Goal: Task Accomplishment & Management: Manage account settings

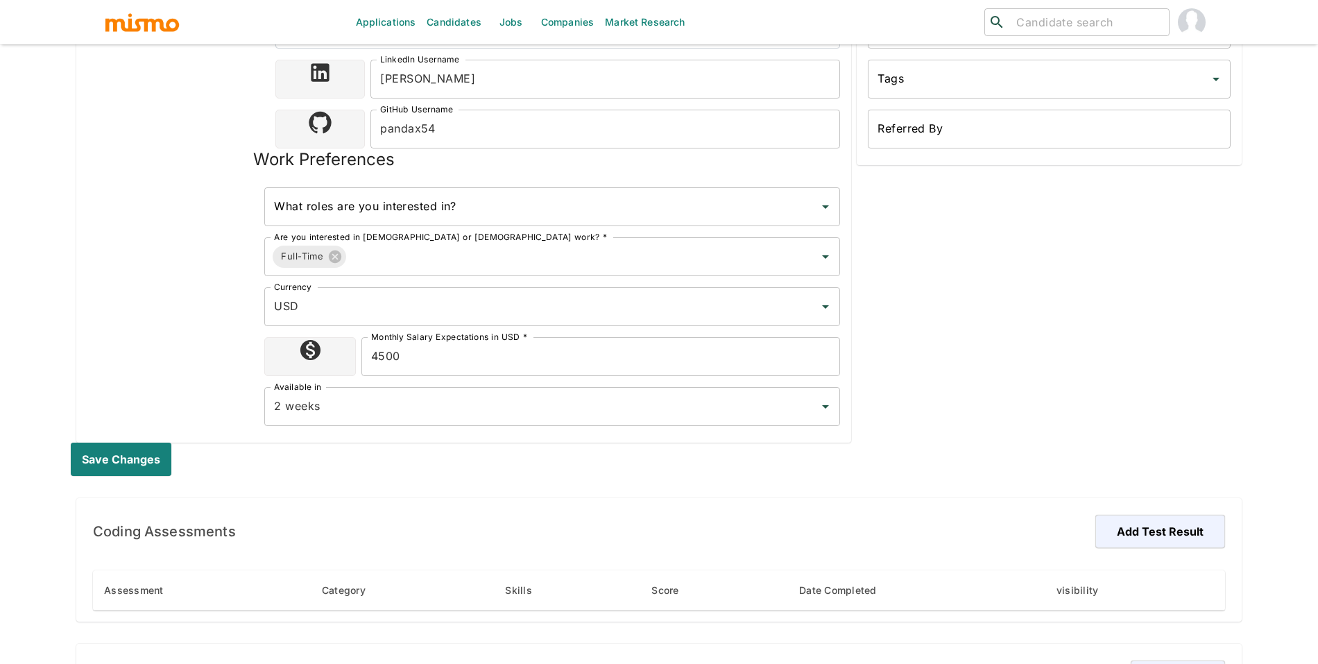
scroll to position [176, 0]
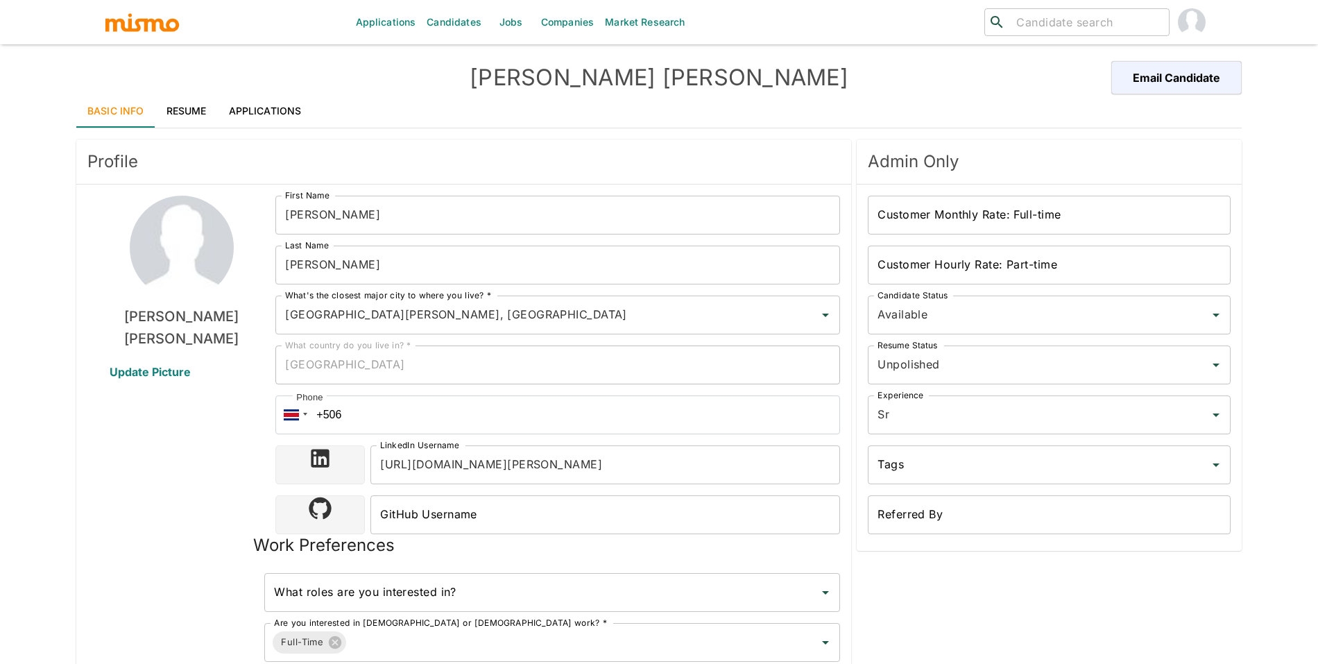
click at [1024, 17] on input "search" at bounding box center [1087, 21] width 153 height 19
type input "jady"
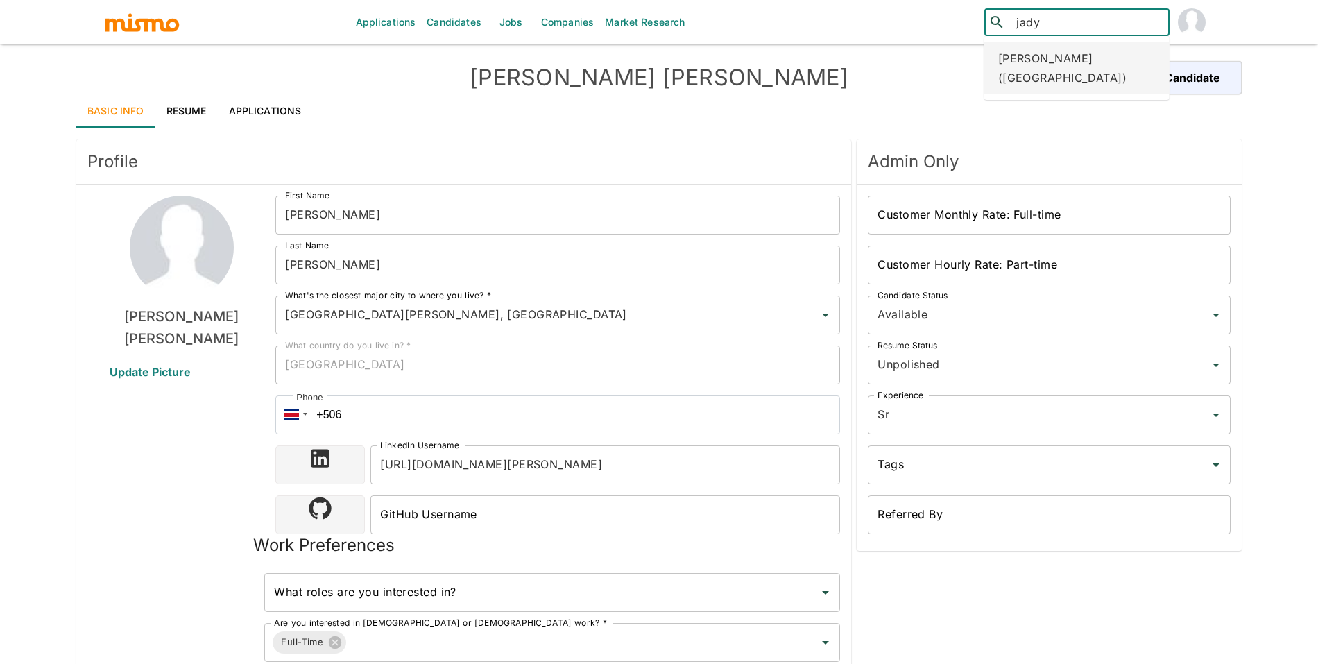
click at [1059, 56] on div "Jady da Silva (Brazil)" at bounding box center [1076, 68] width 185 height 53
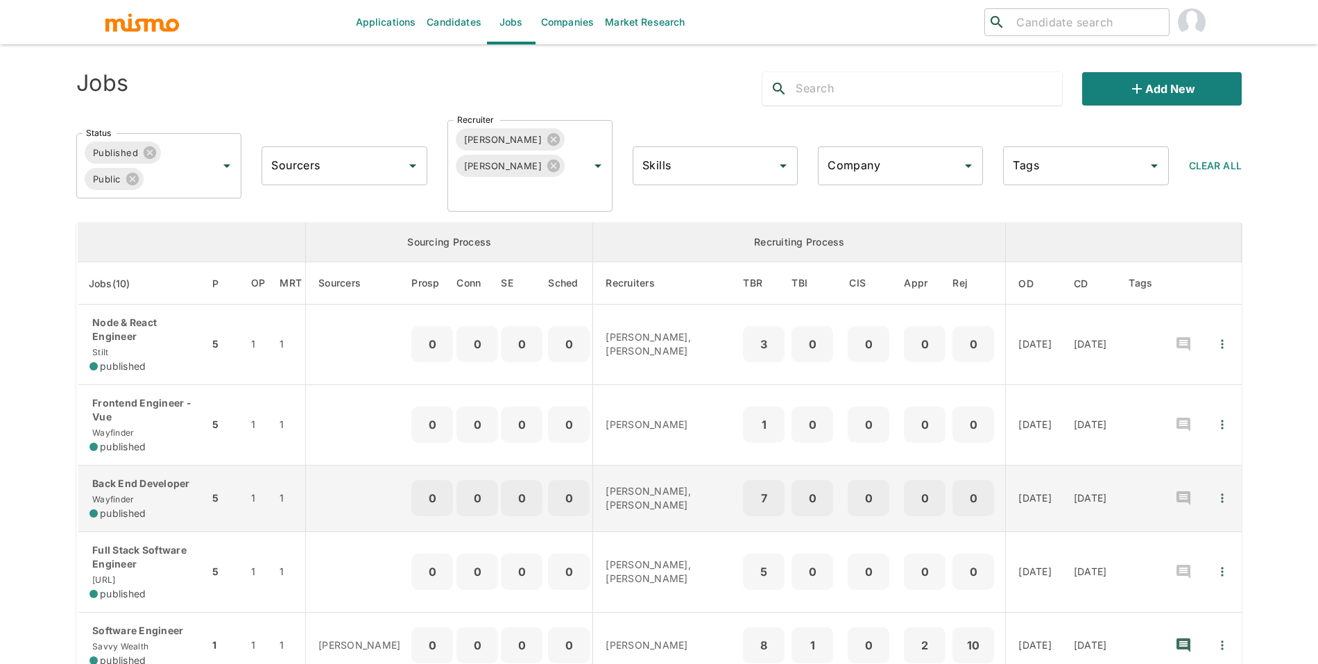
click at [184, 512] on div "published" at bounding box center [143, 513] width 108 height 14
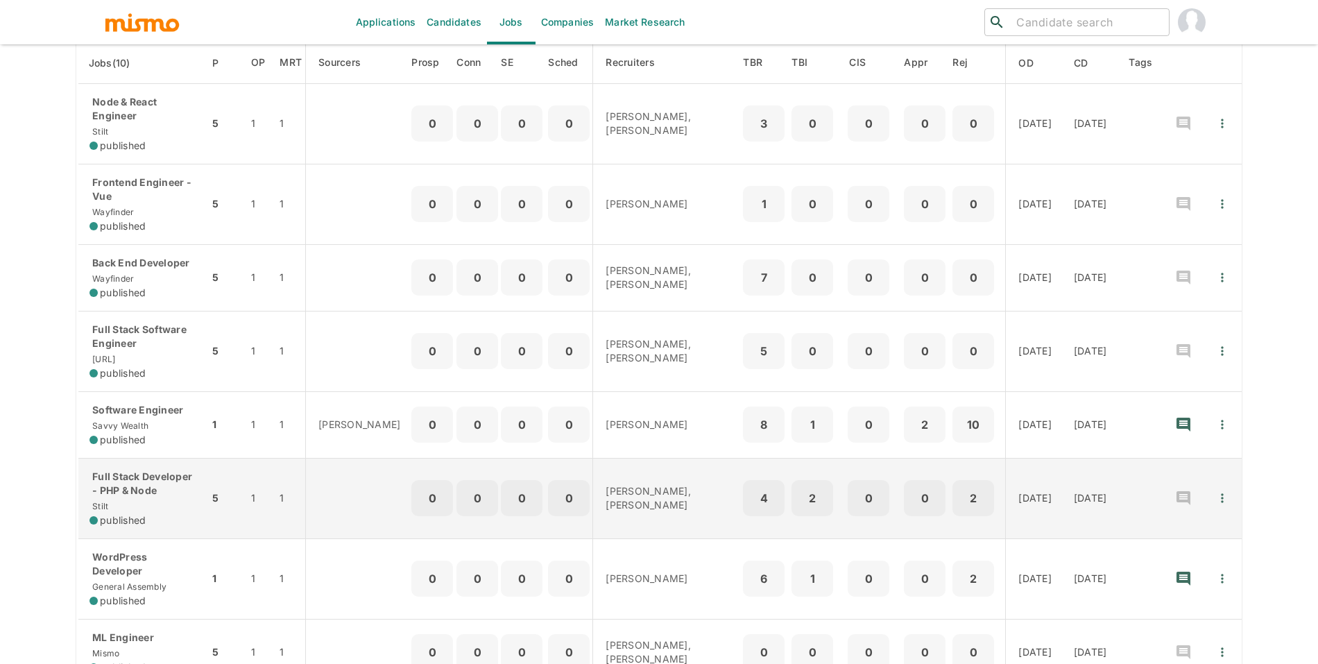
scroll to position [275, 0]
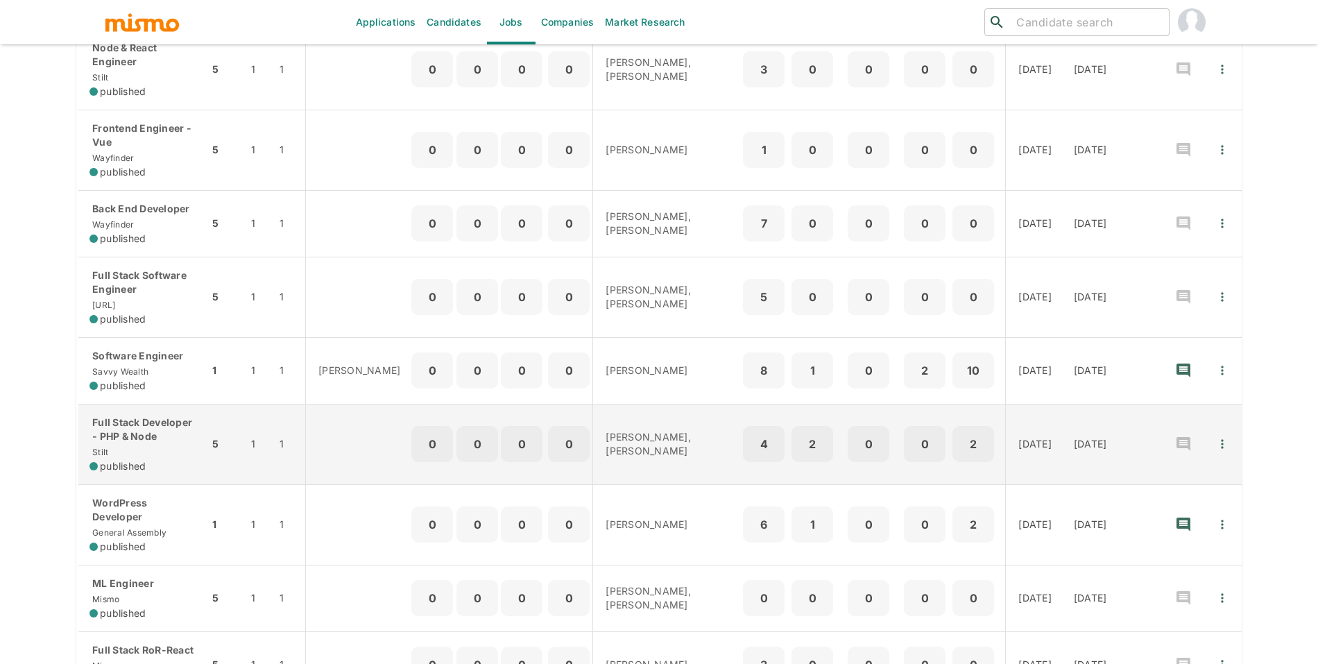
click at [180, 440] on p "Full Stack Developer - PHP & Node" at bounding box center [143, 430] width 108 height 28
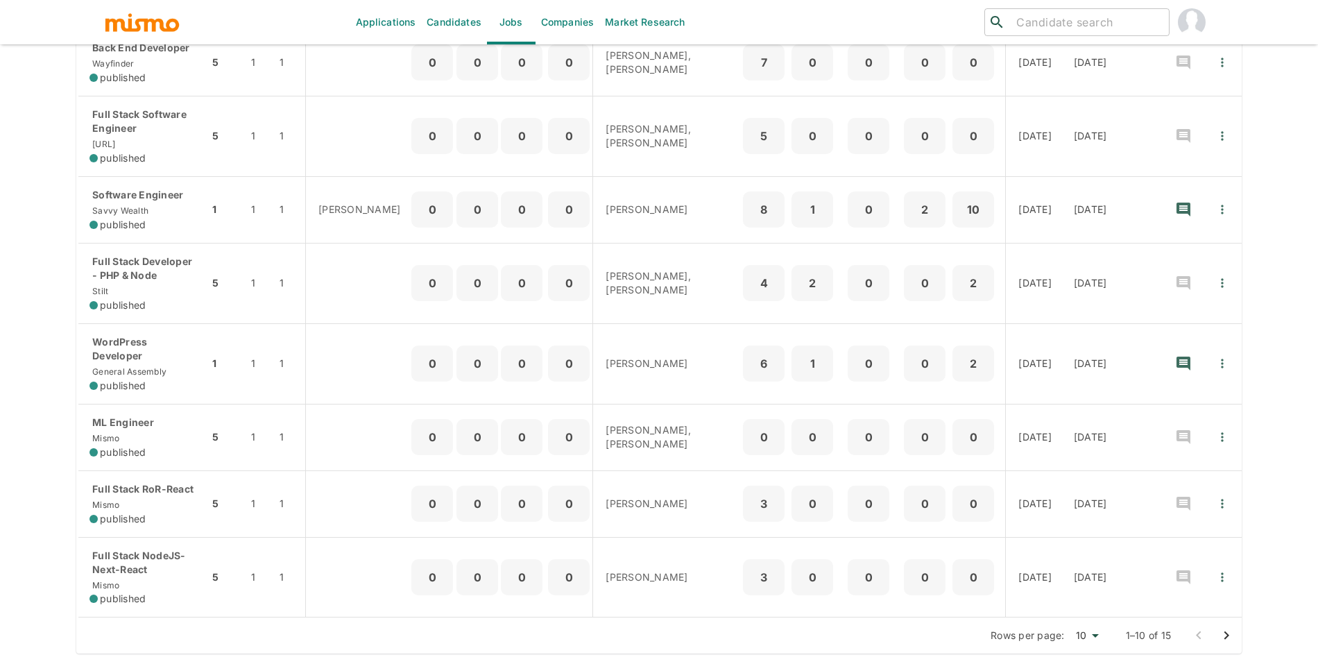
scroll to position [441, 0]
click at [1218, 640] on icon "Go to next page" at bounding box center [1226, 634] width 17 height 17
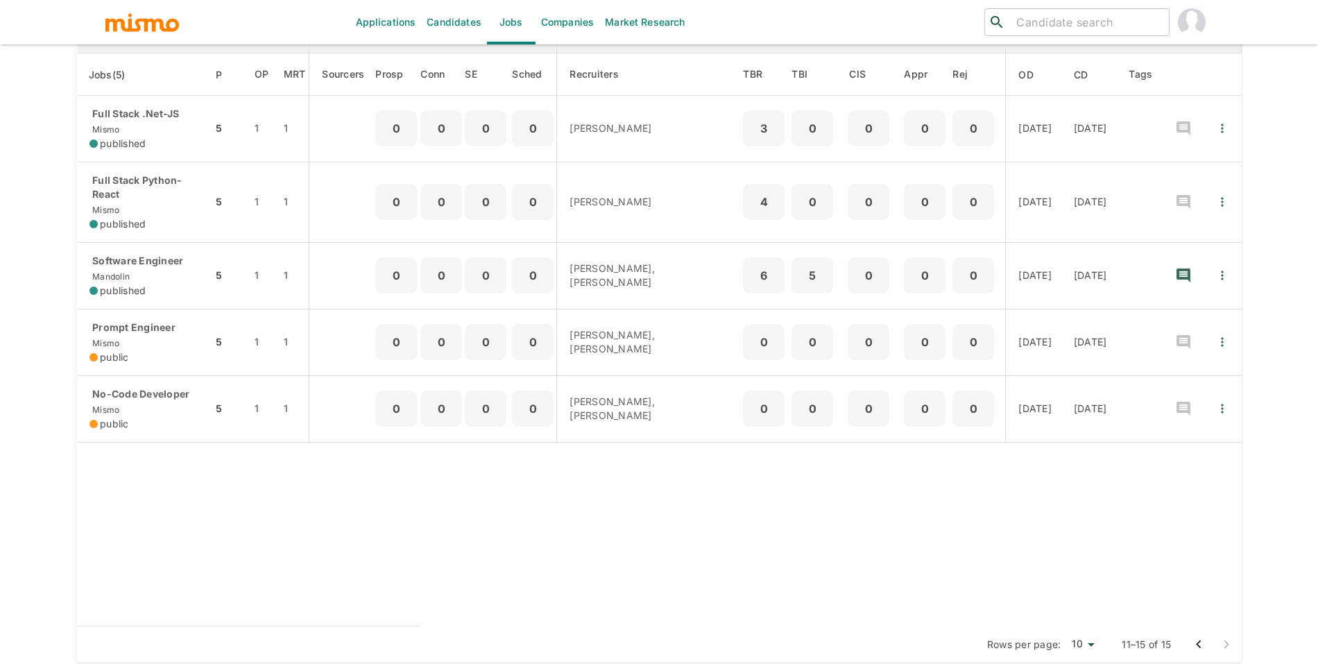
scroll to position [234, 0]
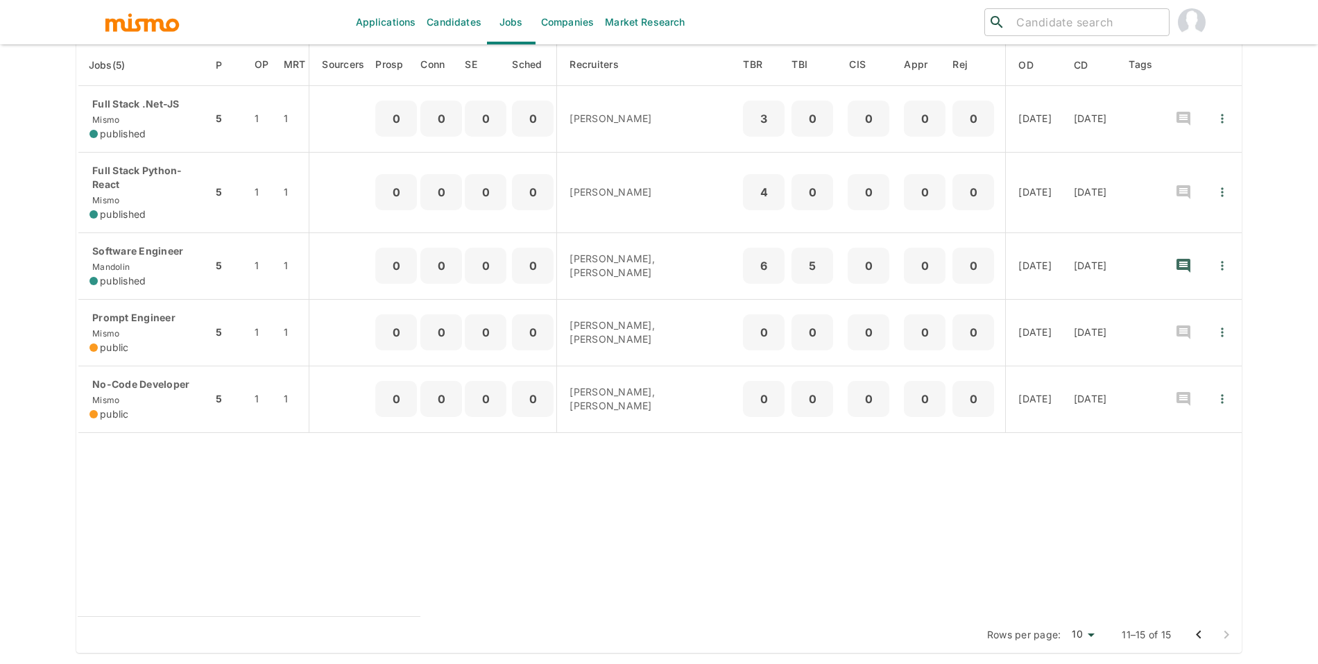
click at [1208, 626] on button "Go to previous page" at bounding box center [1199, 635] width 28 height 28
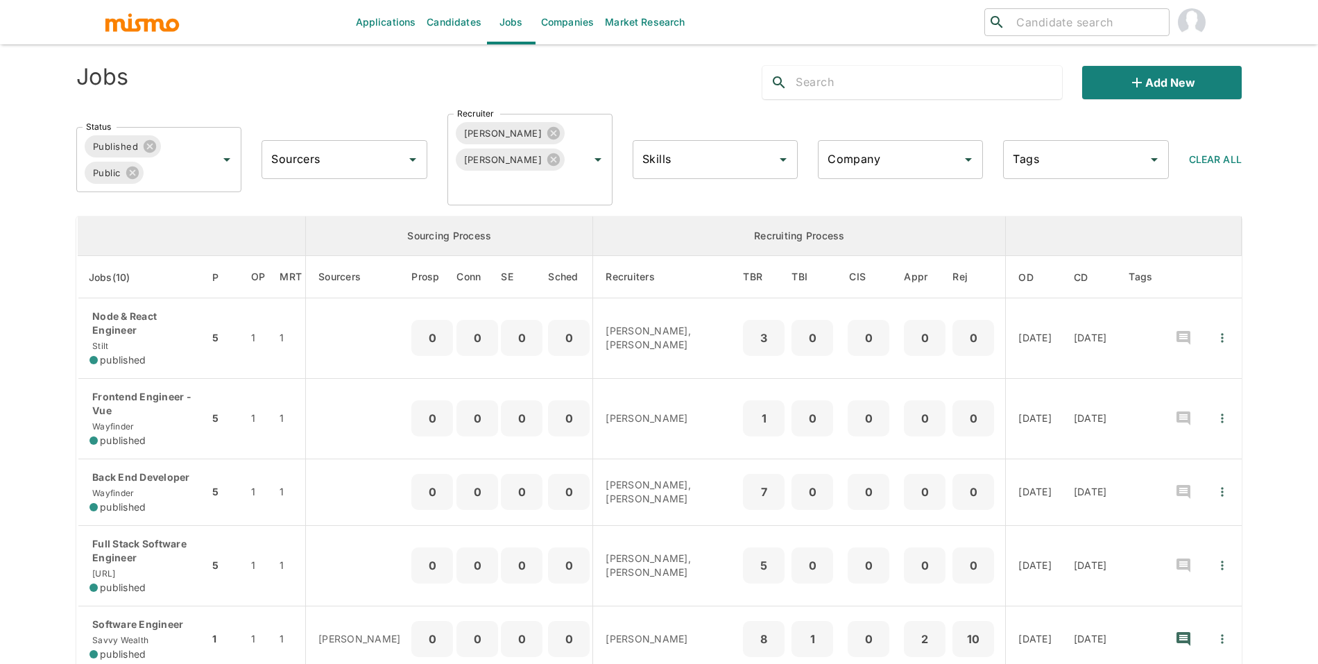
scroll to position [0, 0]
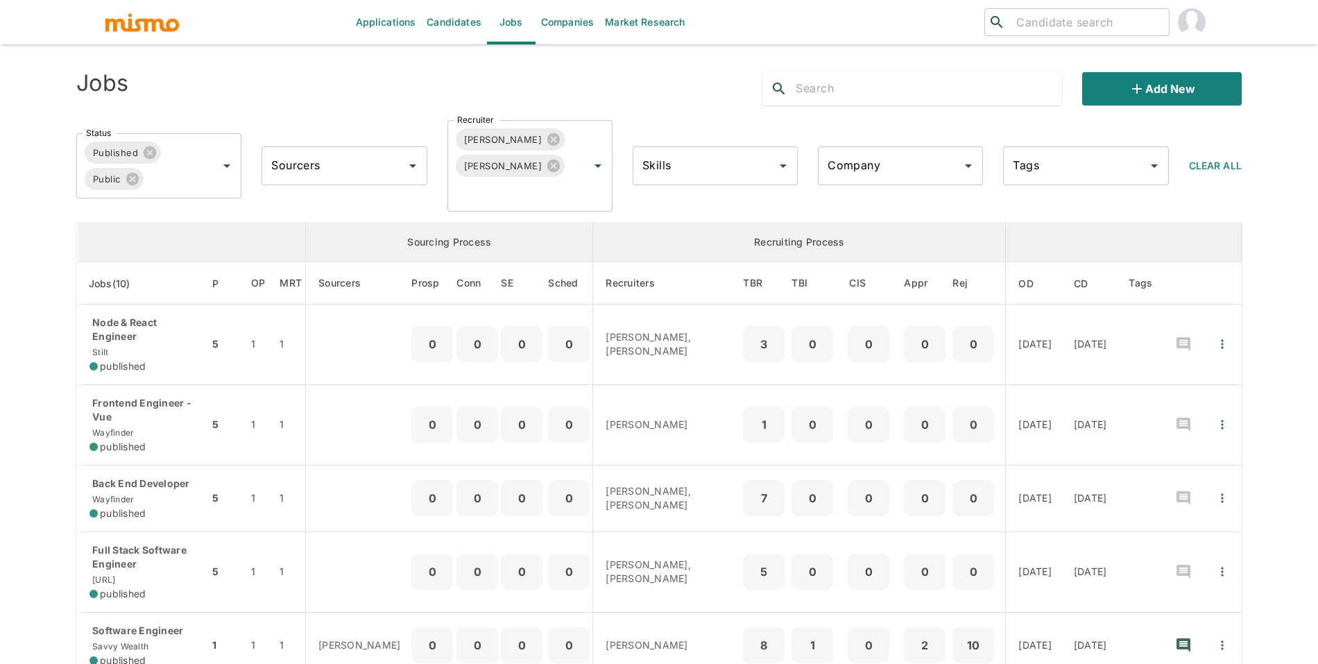
click at [1029, 24] on input "search" at bounding box center [1087, 21] width 153 height 19
type input "alexander"
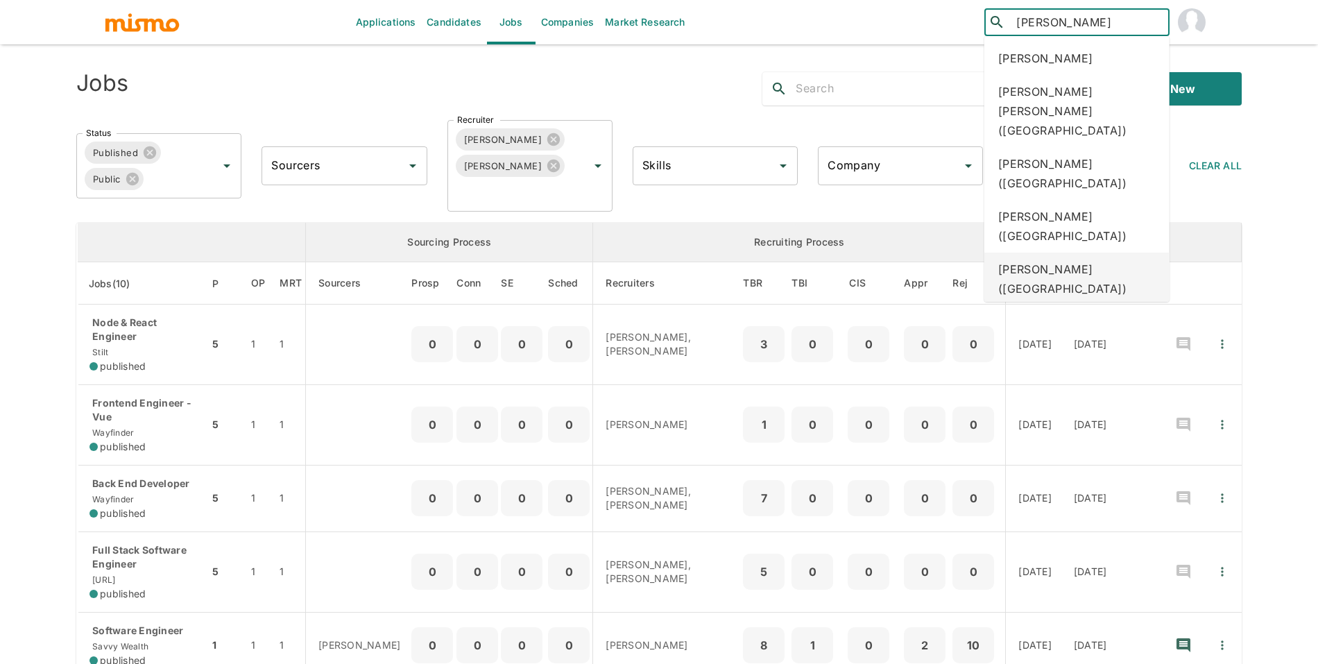
click at [1094, 258] on div "Alexander Davila (Ecuador)" at bounding box center [1076, 279] width 185 height 53
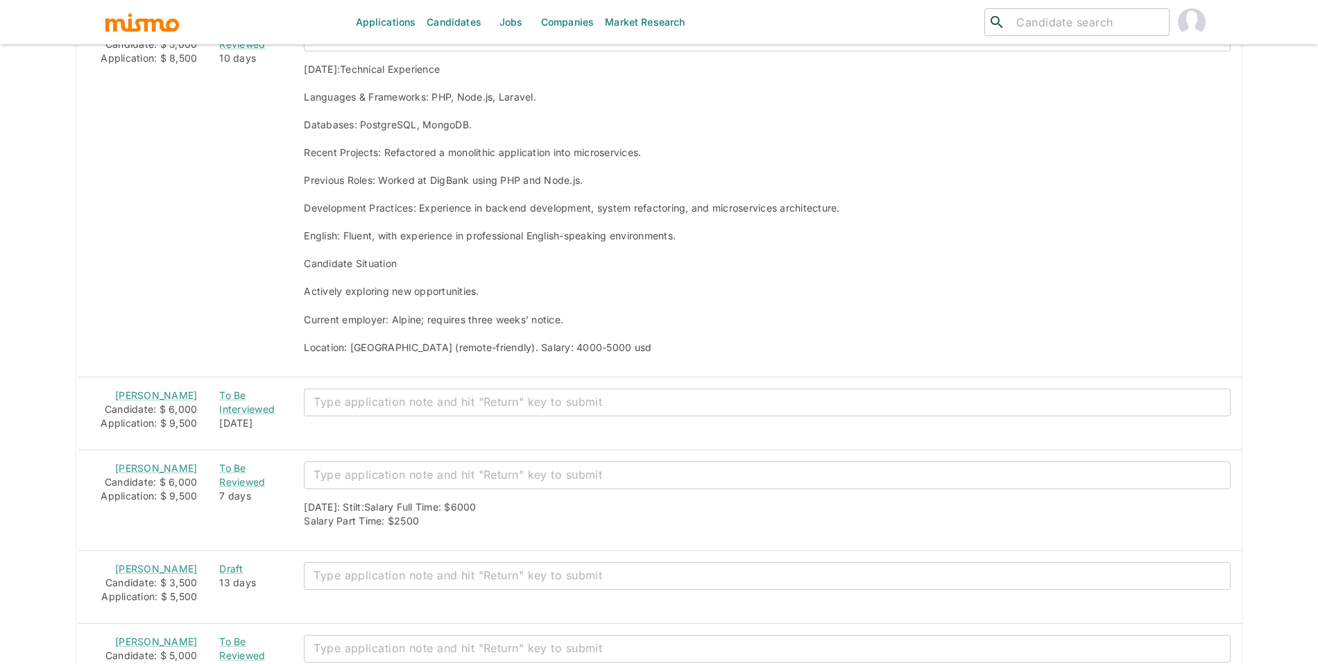
scroll to position [1686, 0]
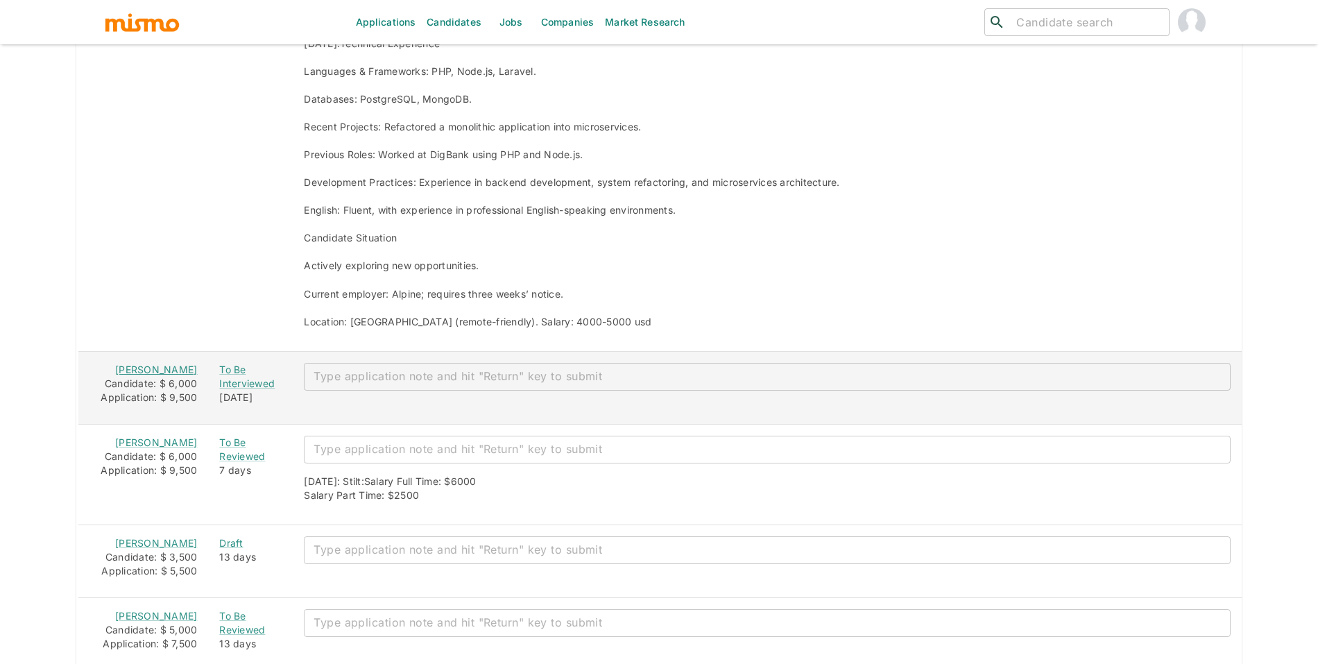
click at [141, 375] on link "Tiago Alves Baptista" at bounding box center [156, 370] width 82 height 12
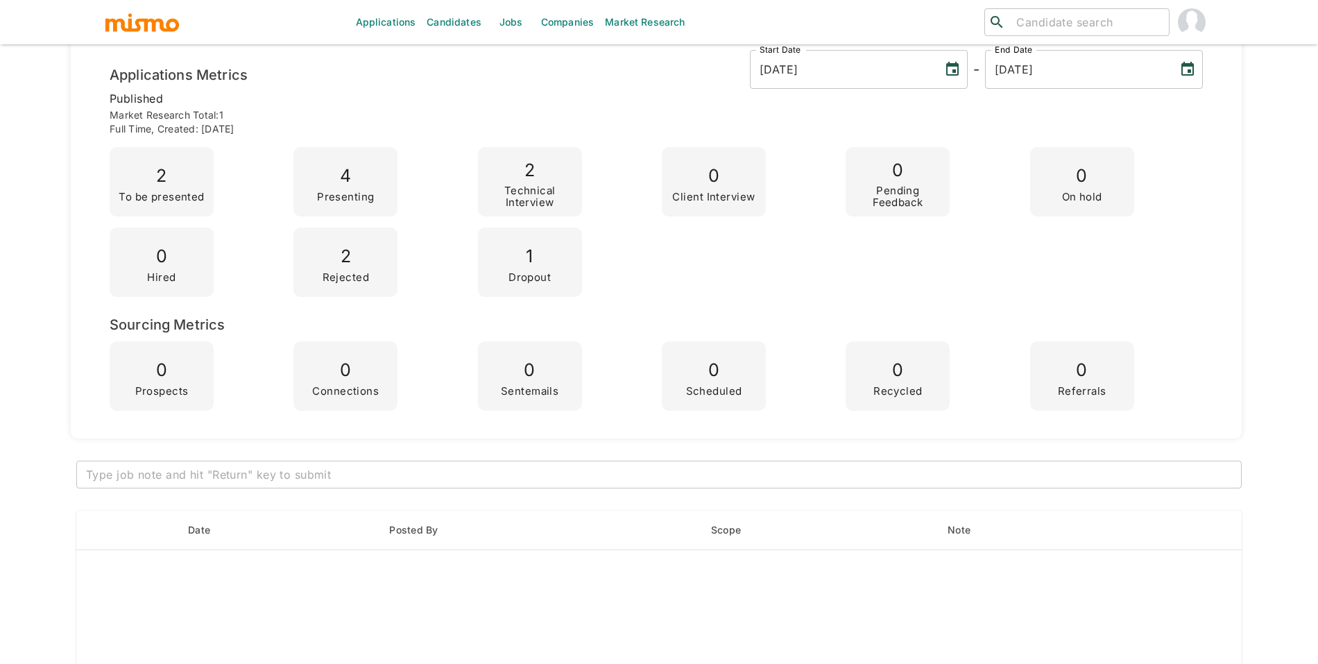
scroll to position [0, 0]
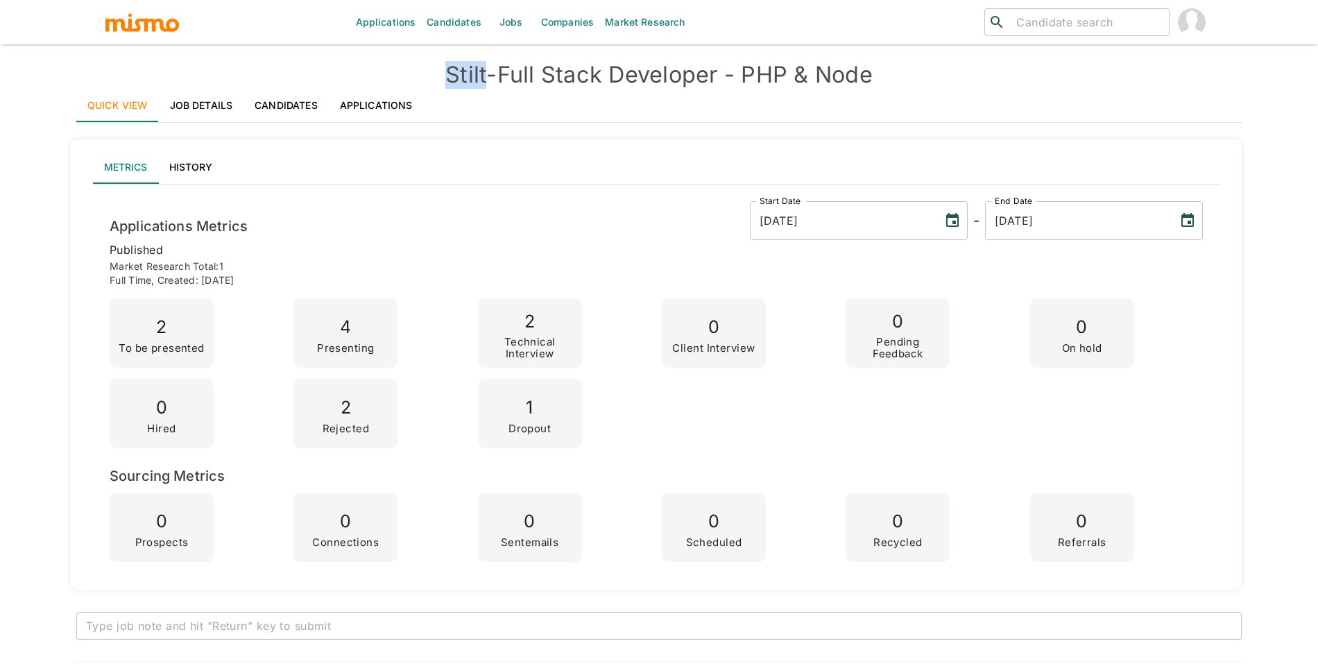
drag, startPoint x: 422, startPoint y: 69, endPoint x: 328, endPoint y: 32, distance: 100.9
click at [482, 72] on h4 "Stilt - Full Stack Developer - PHP & Node" at bounding box center [658, 75] width 1165 height 28
copy h4 "Stilt"
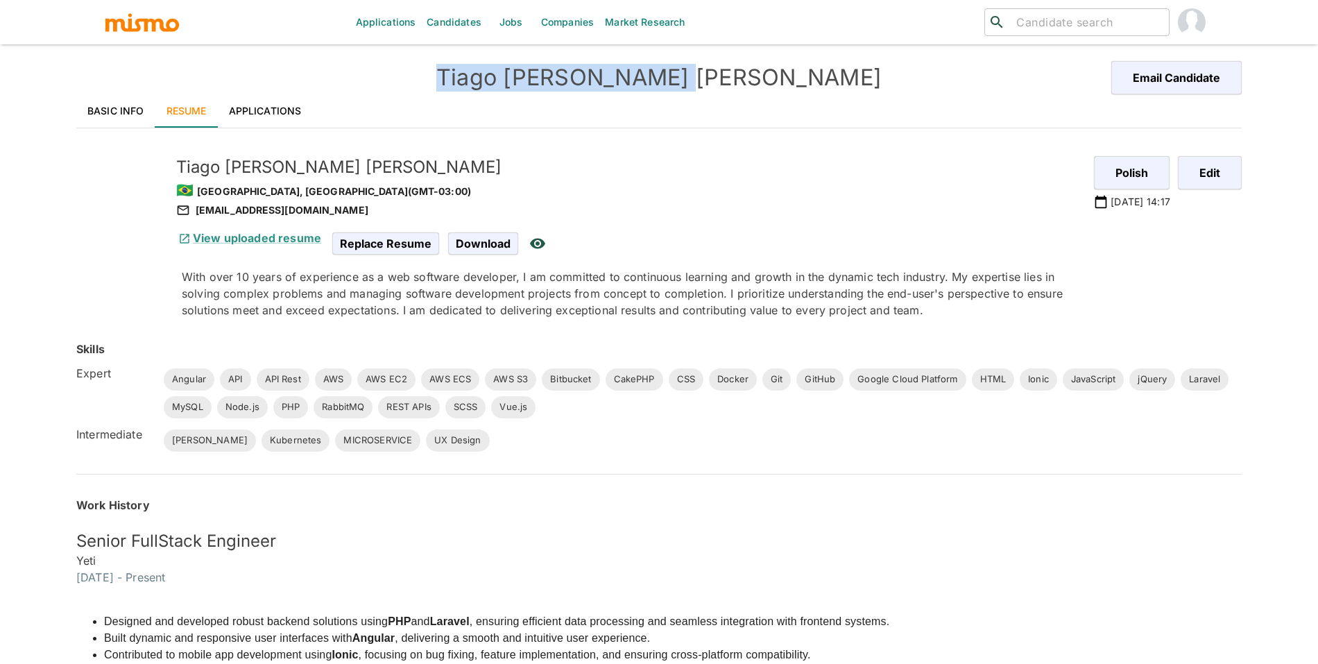
drag, startPoint x: 577, startPoint y: 73, endPoint x: 848, endPoint y: 87, distance: 270.9
click at [848, 87] on h4 "Tiago Alves Baptista" at bounding box center [659, 78] width 583 height 28
click at [131, 104] on link "Basic Info" at bounding box center [115, 110] width 79 height 33
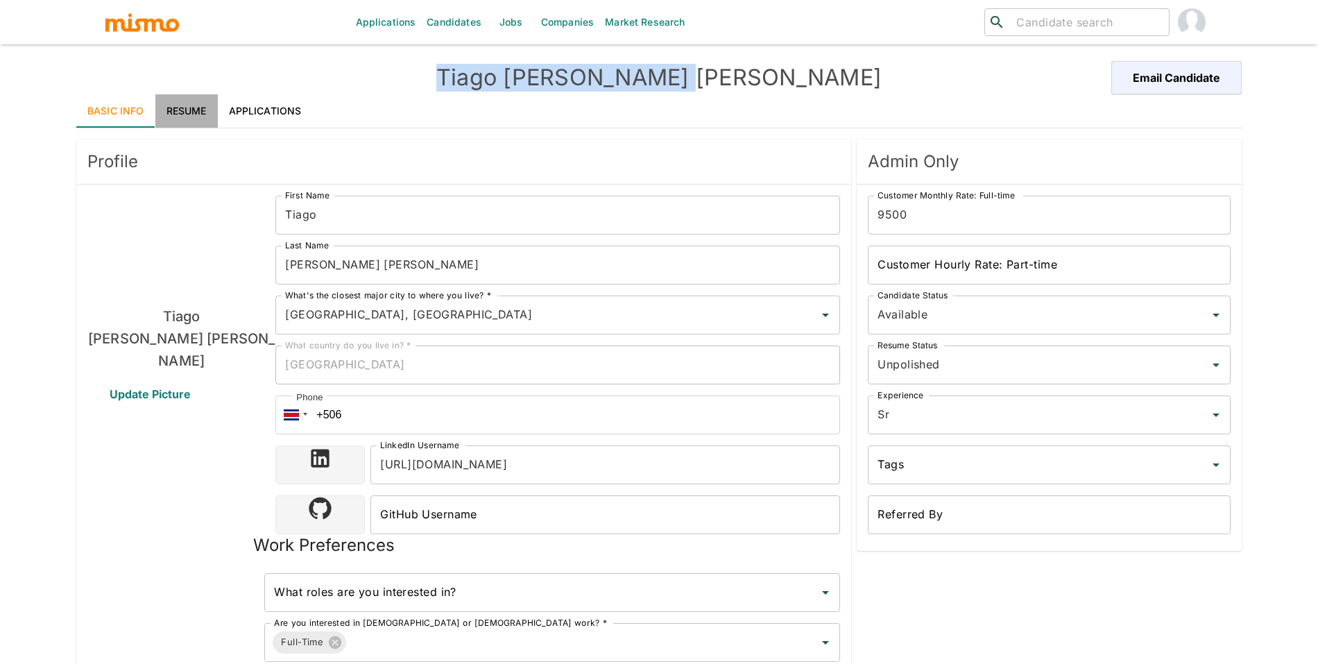
click at [162, 112] on link "Resume" at bounding box center [186, 110] width 62 height 33
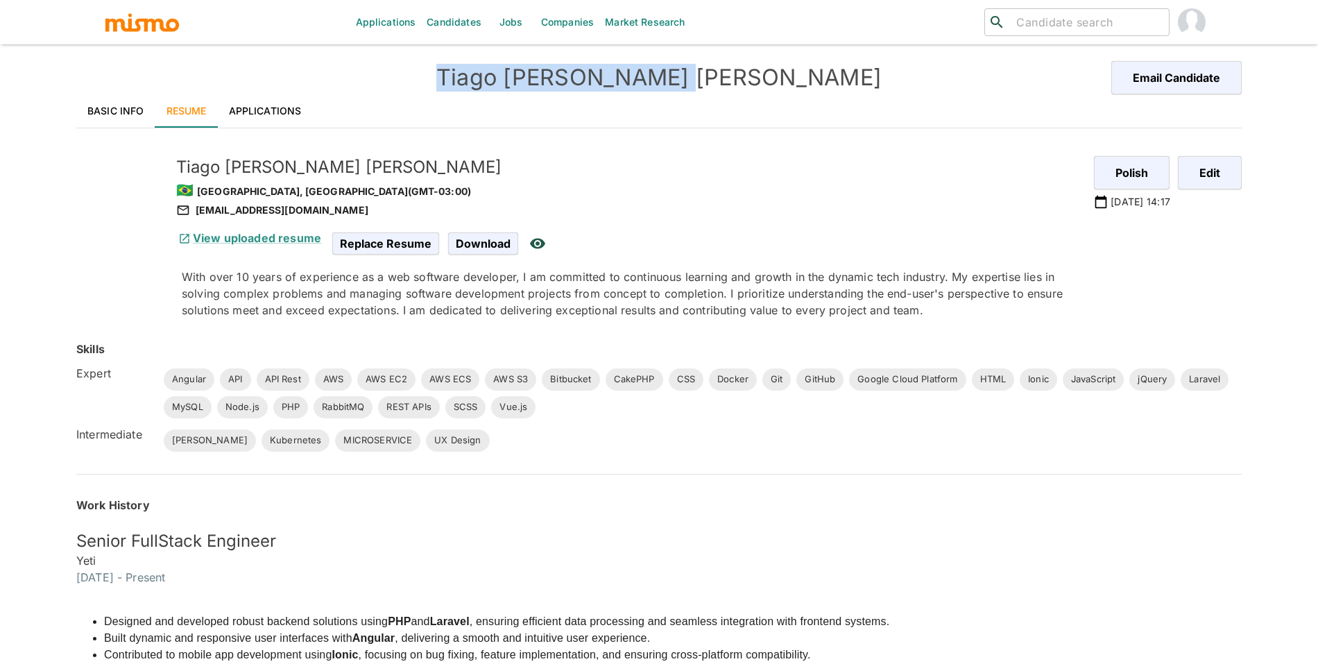
click at [227, 205] on div "talvesb@gmail.com" at bounding box center [629, 210] width 907 height 17
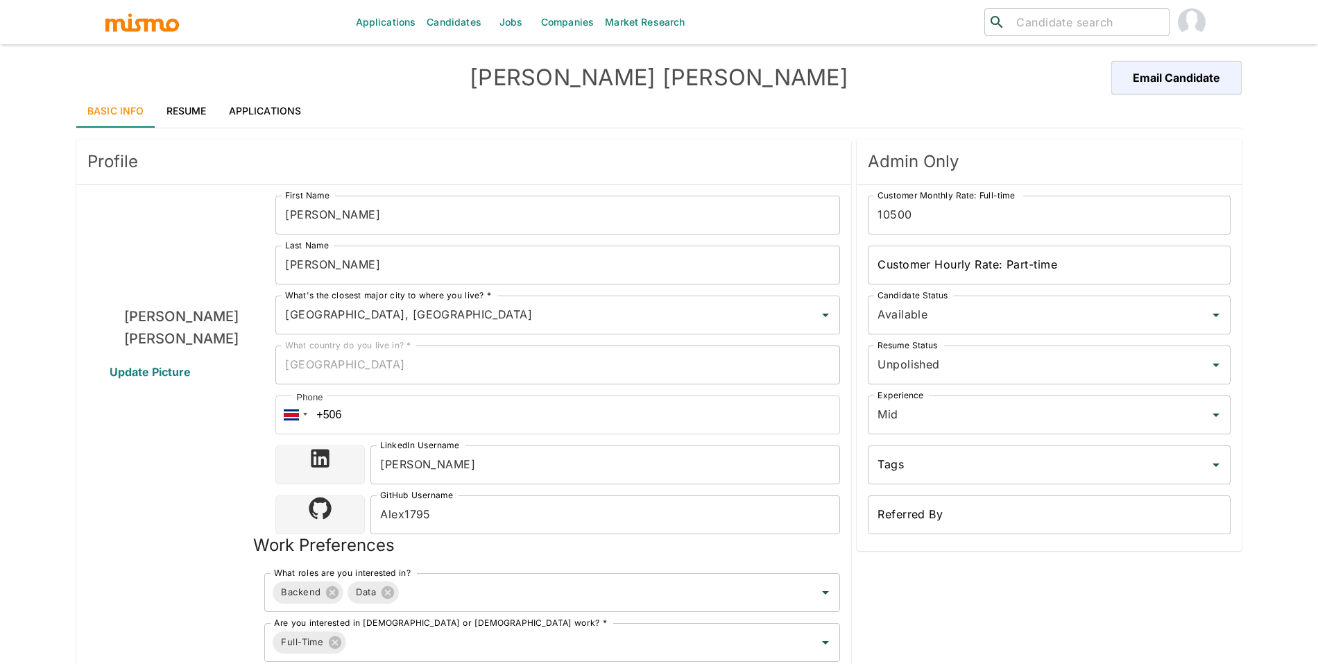
type input "[GEOGRAPHIC_DATA], [GEOGRAPHIC_DATA]"
type input "USD"
type input "ASAP"
type input "Available"
type input "Unpolished"
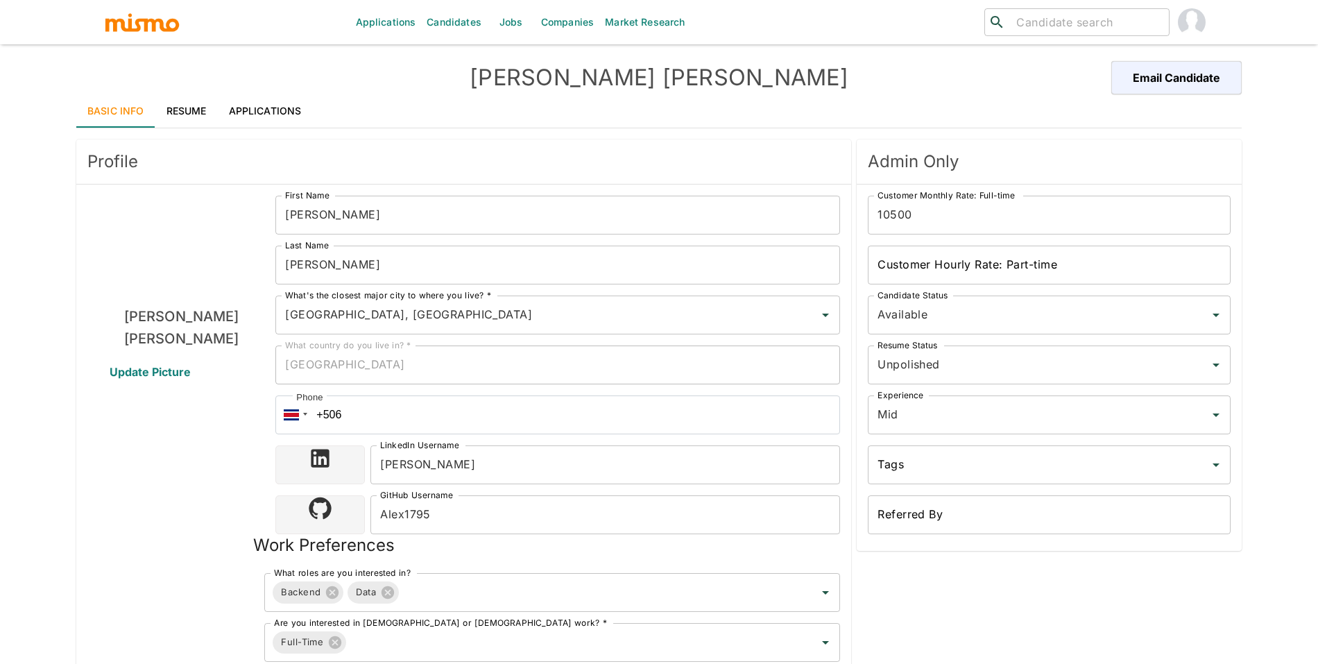
type input "Mid"
click at [183, 102] on link "Resume" at bounding box center [186, 110] width 62 height 33
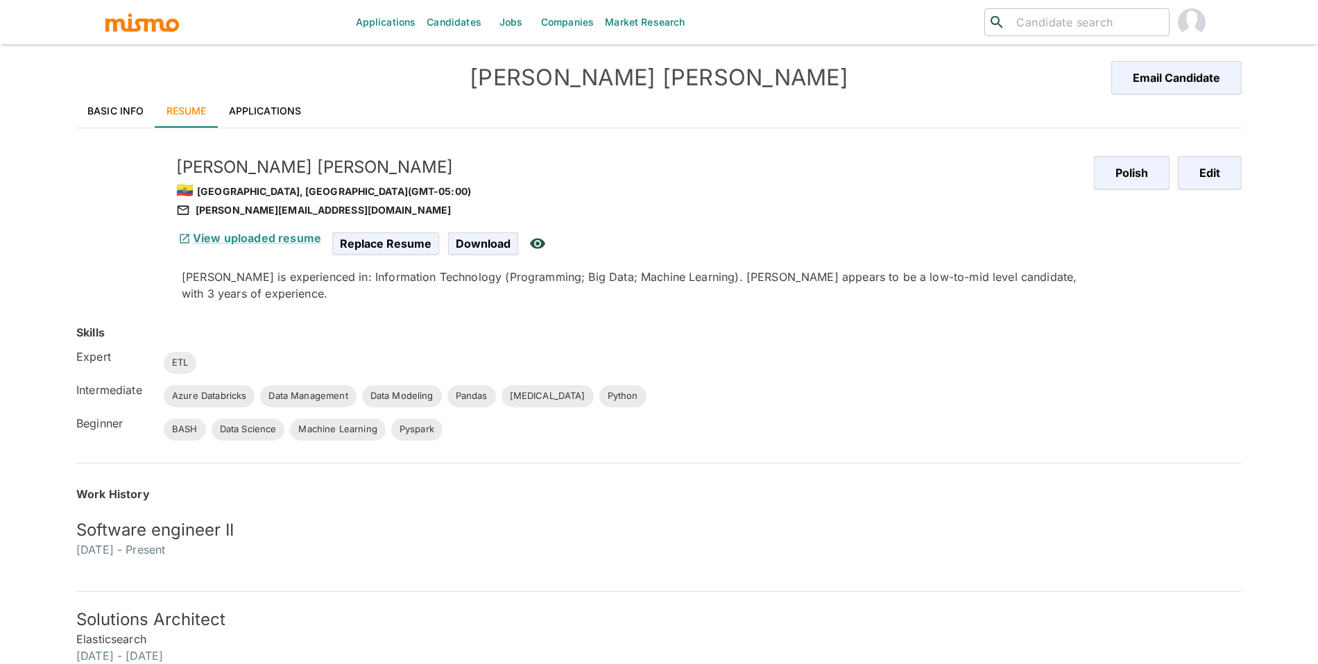
click at [1026, 25] on input "search" at bounding box center [1087, 21] width 153 height 19
type input "[PERSON_NAME]"
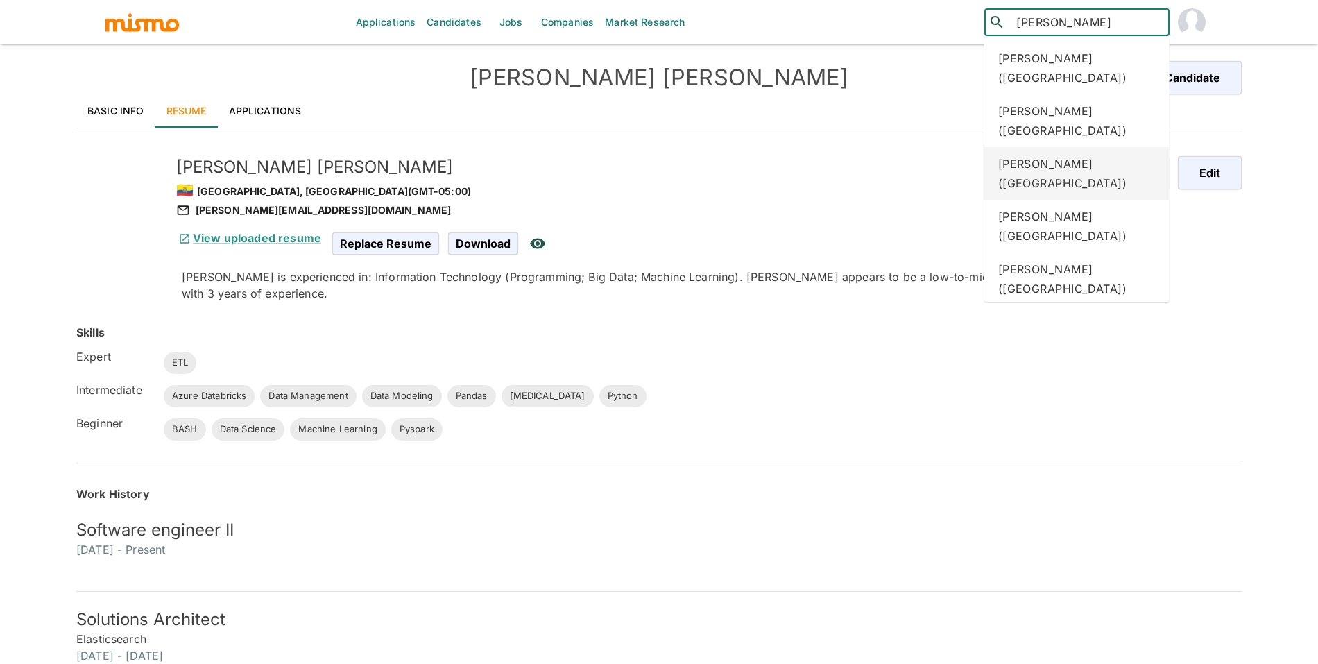
click at [1050, 147] on div "Alexander Davila (Ecuador)" at bounding box center [1076, 173] width 185 height 53
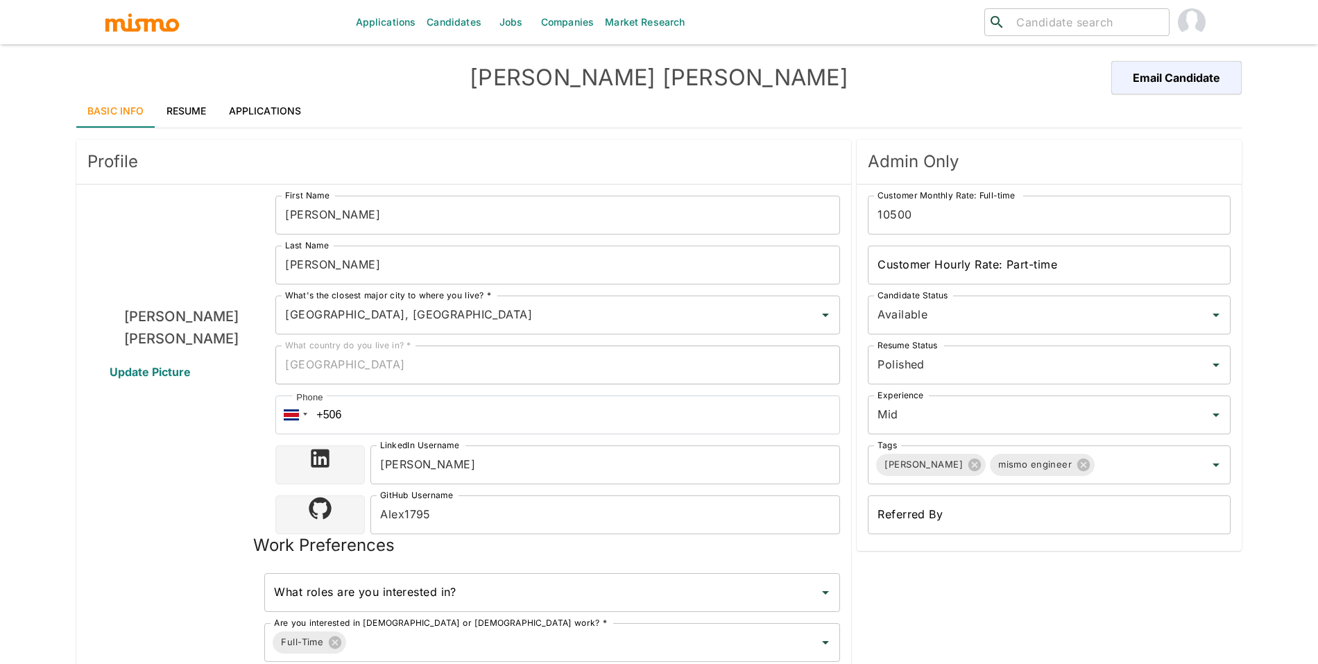
click at [189, 103] on link "Resume" at bounding box center [186, 110] width 62 height 33
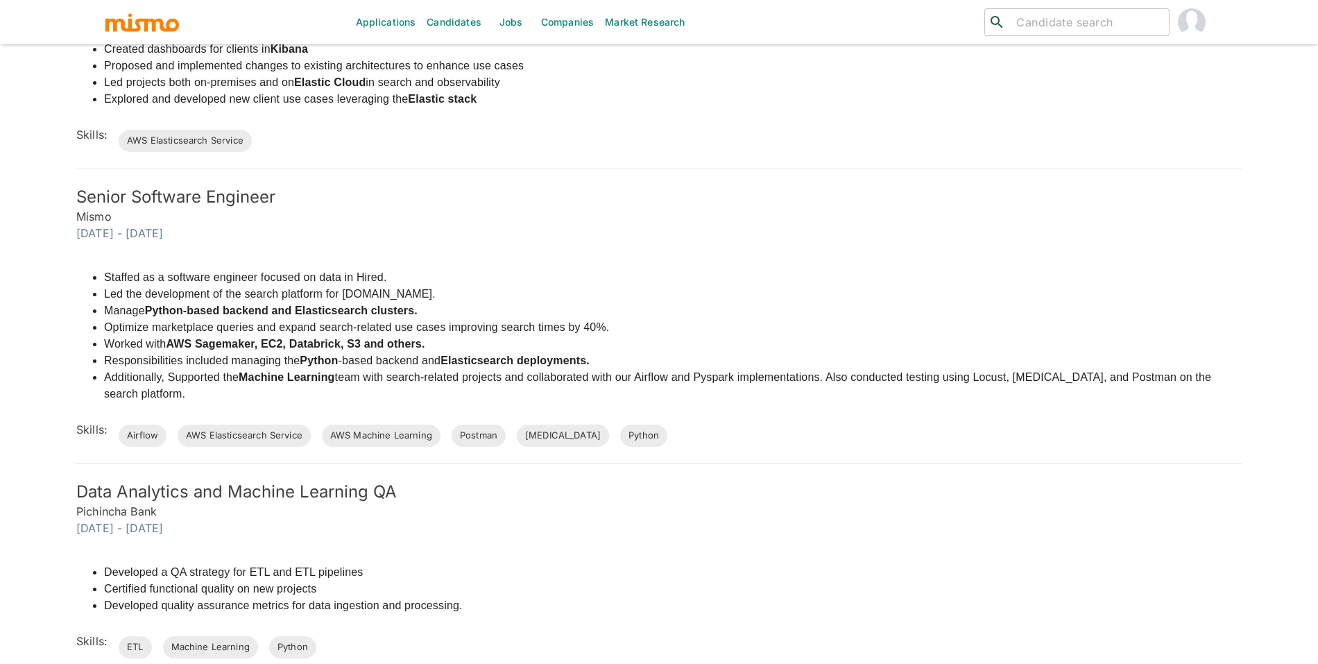
scroll to position [6, 0]
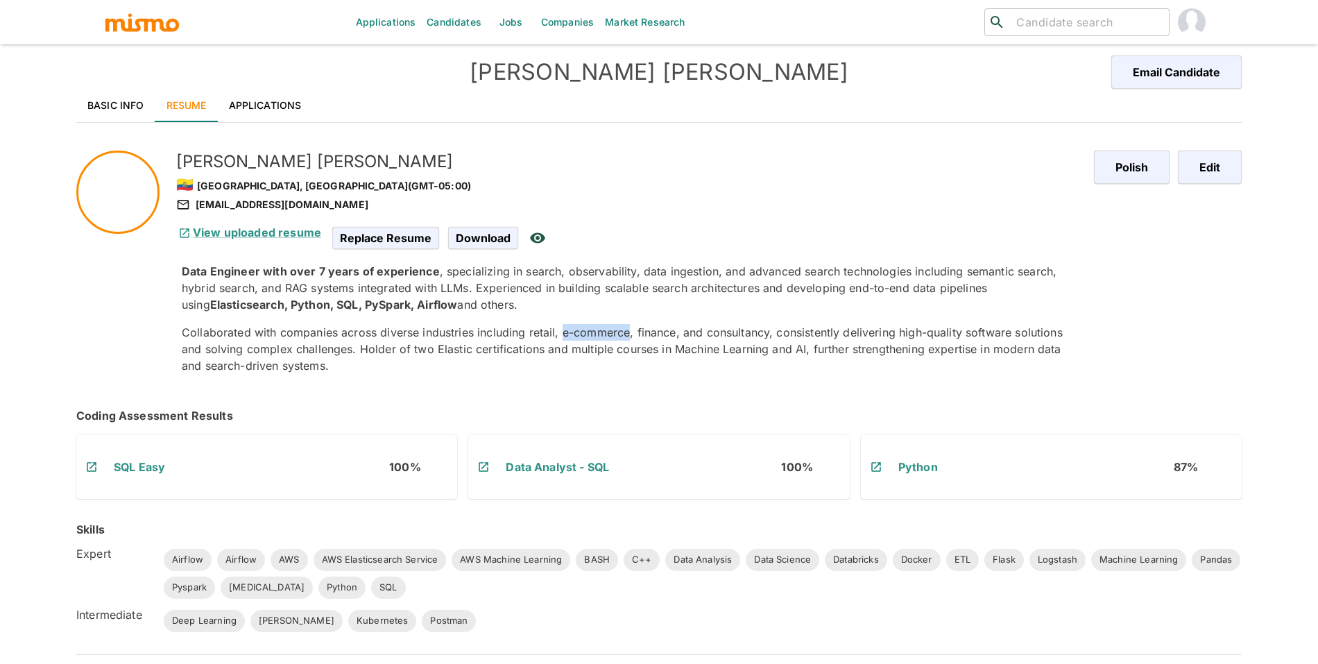
drag, startPoint x: 561, startPoint y: 335, endPoint x: 629, endPoint y: 336, distance: 68.0
click at [629, 336] on p "Collaborated with companies across diverse industries including retail, e-comme…" at bounding box center [632, 349] width 901 height 50
click at [875, 316] on div "Data Engineer with over 7 years of experience , specializing in search, observa…" at bounding box center [632, 318] width 901 height 111
drag, startPoint x: 628, startPoint y: 335, endPoint x: 563, endPoint y: 331, distance: 66.0
click at [563, 331] on p "Collaborated with companies across diverse industries including retail, e-comme…" at bounding box center [632, 349] width 901 height 50
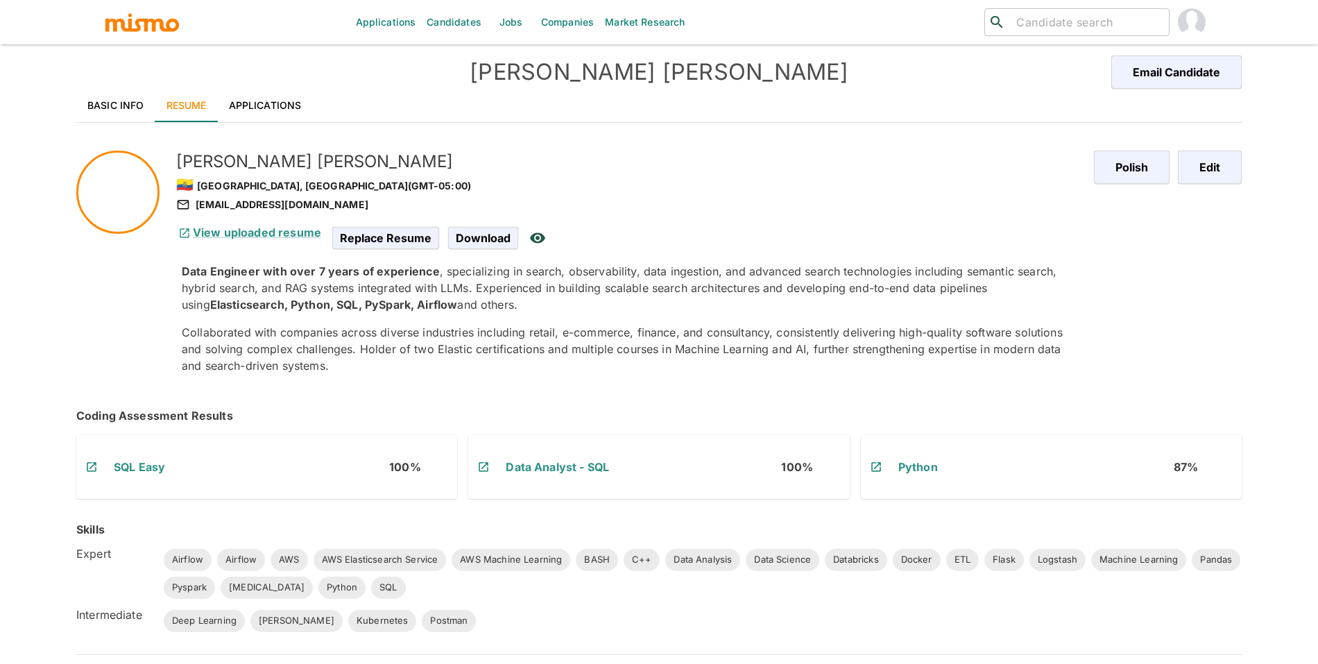
click at [664, 335] on p "Collaborated with companies across diverse industries including retail, e-comme…" at bounding box center [632, 349] width 901 height 50
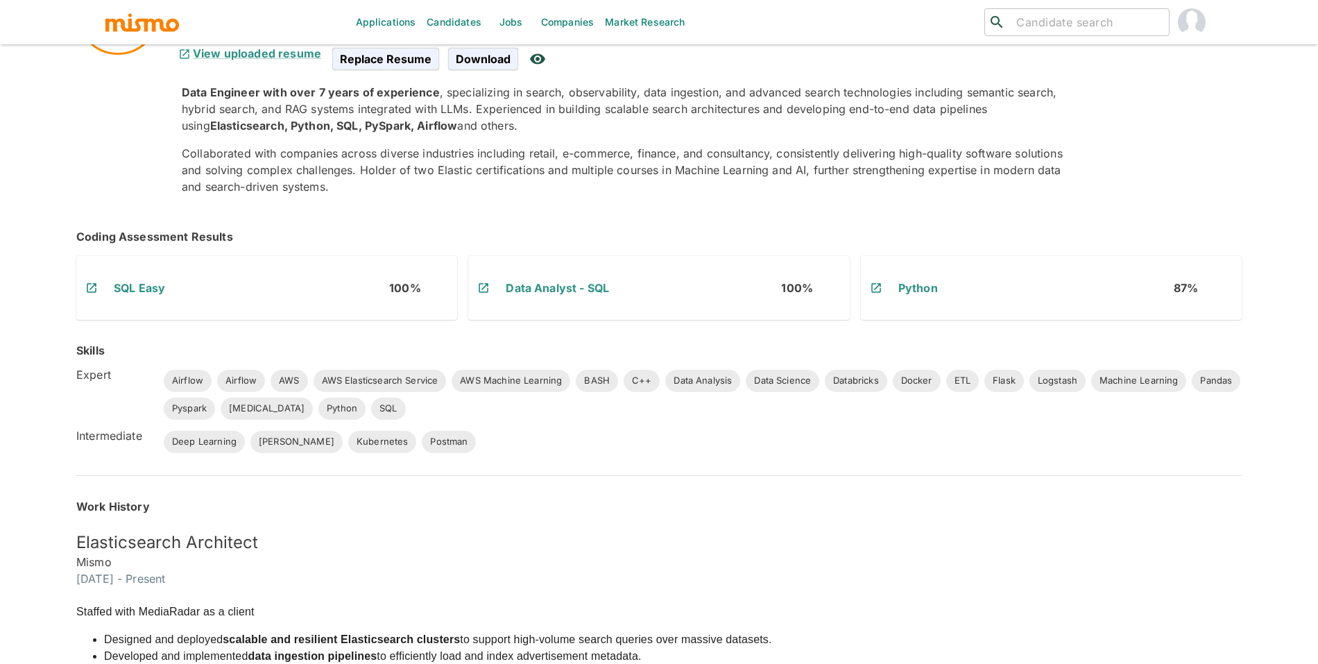
scroll to position [0, 0]
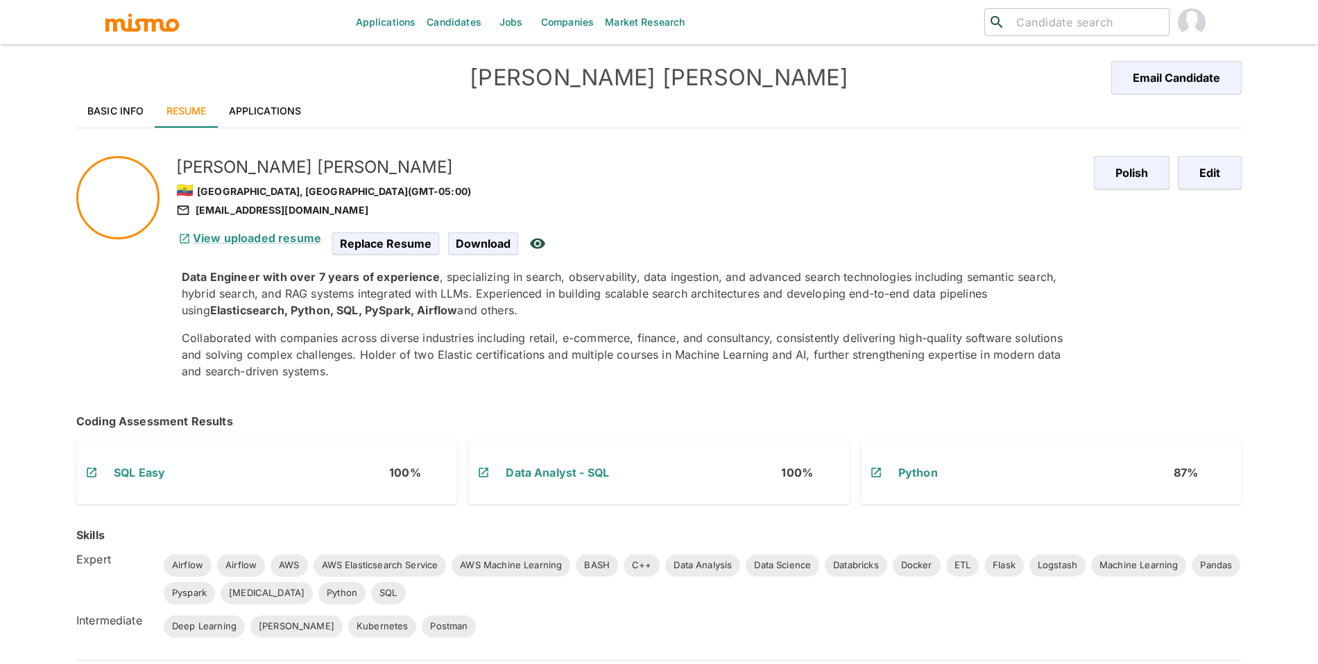
click at [1051, 23] on input "search" at bounding box center [1087, 21] width 153 height 19
type input "guillermo"
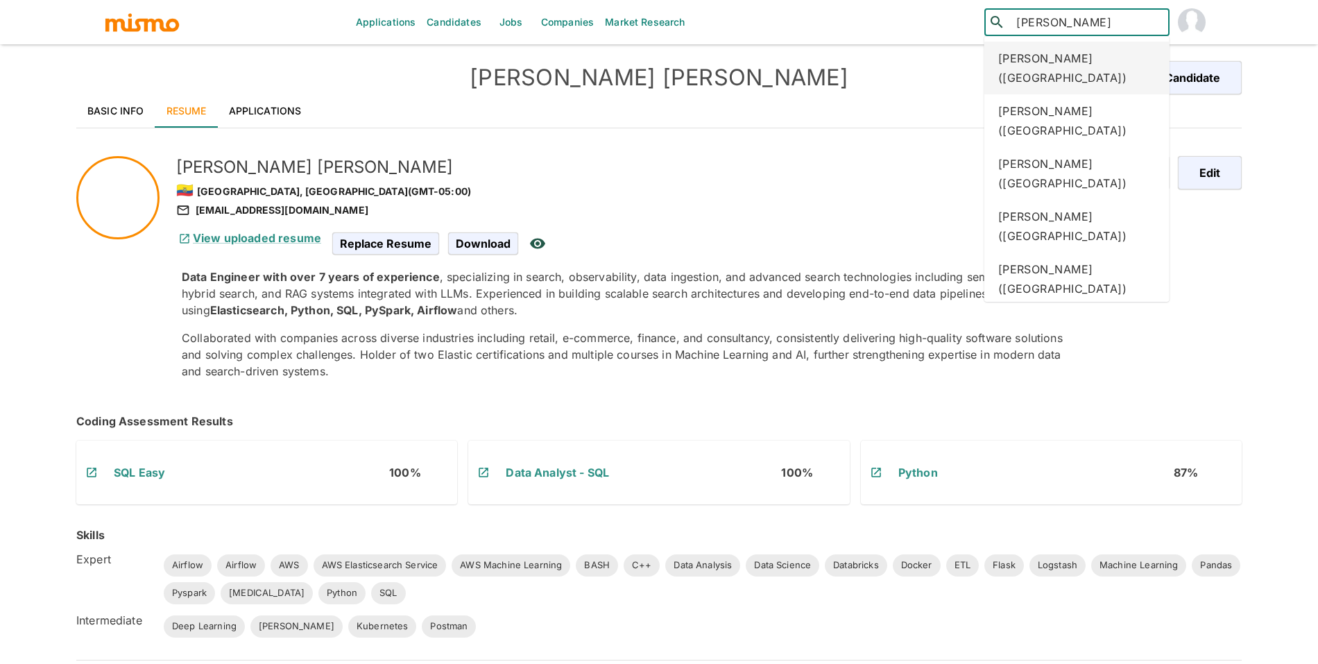
click at [1017, 71] on div "Guillermo Angulo (Costa Rica)" at bounding box center [1076, 68] width 185 height 53
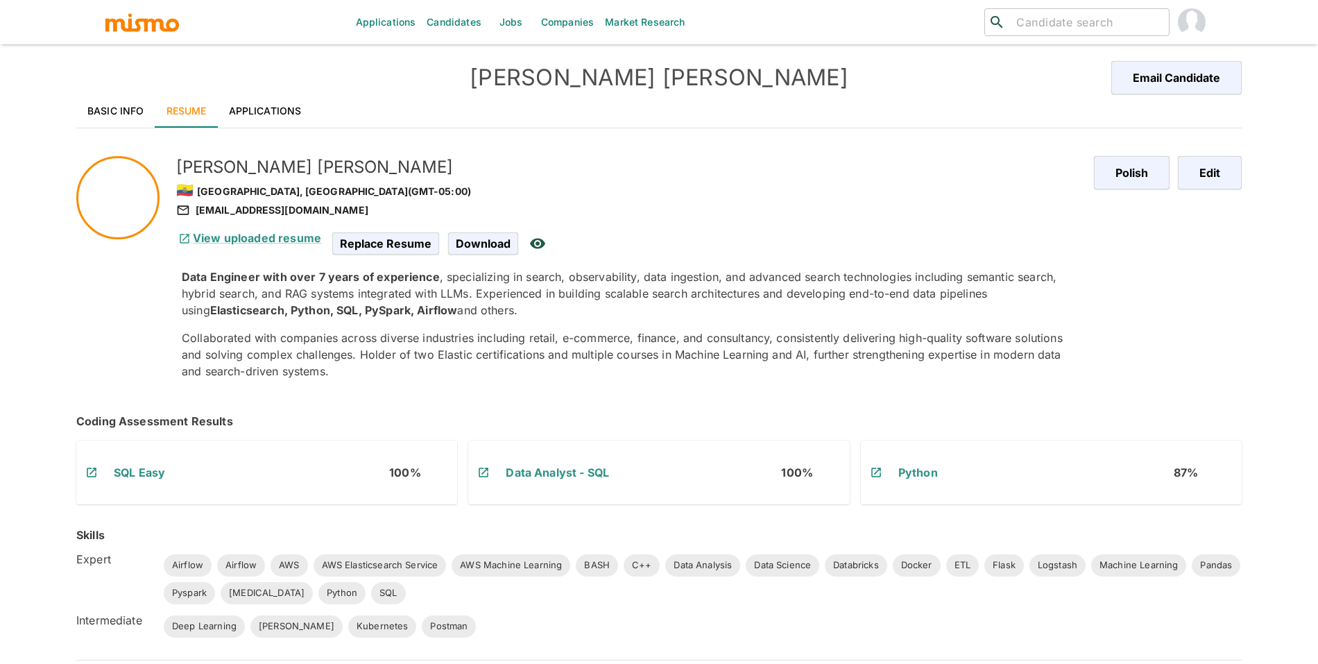
click at [1317, 123] on div "Applications Candidates Jobs Companies Market Research ​ ​ Alexander Davila Ema…" at bounding box center [659, 348] width 1318 height 697
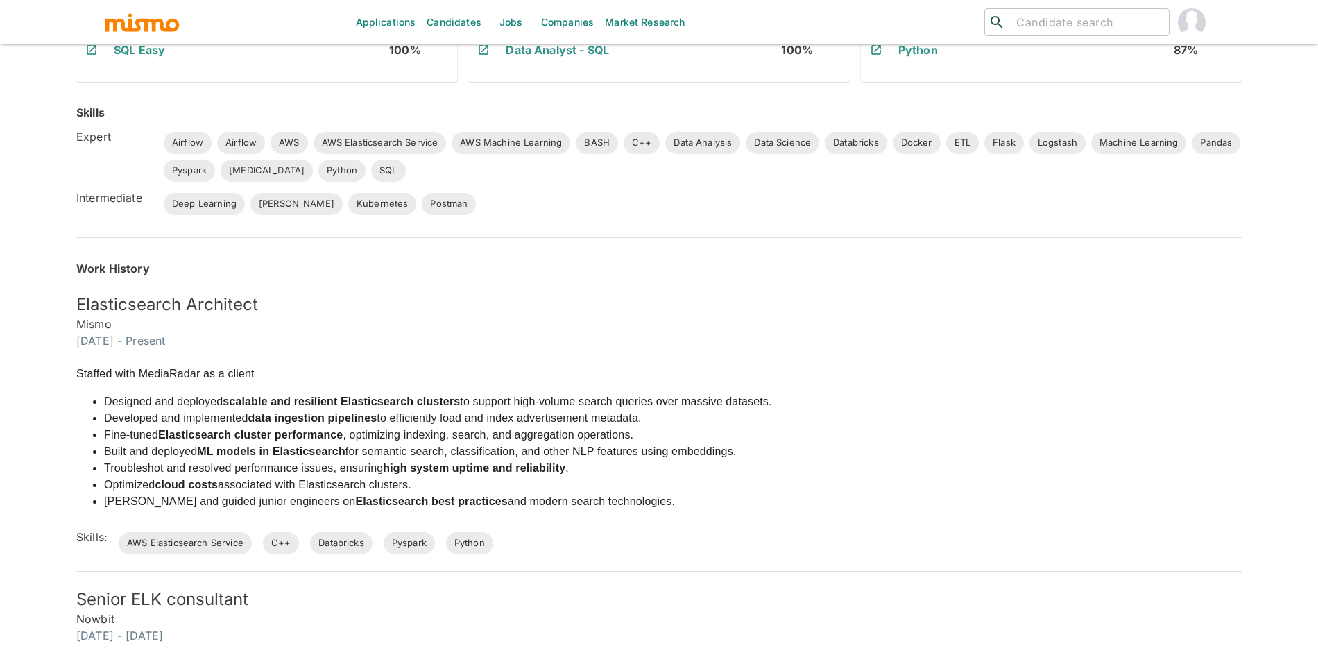
scroll to position [434, 0]
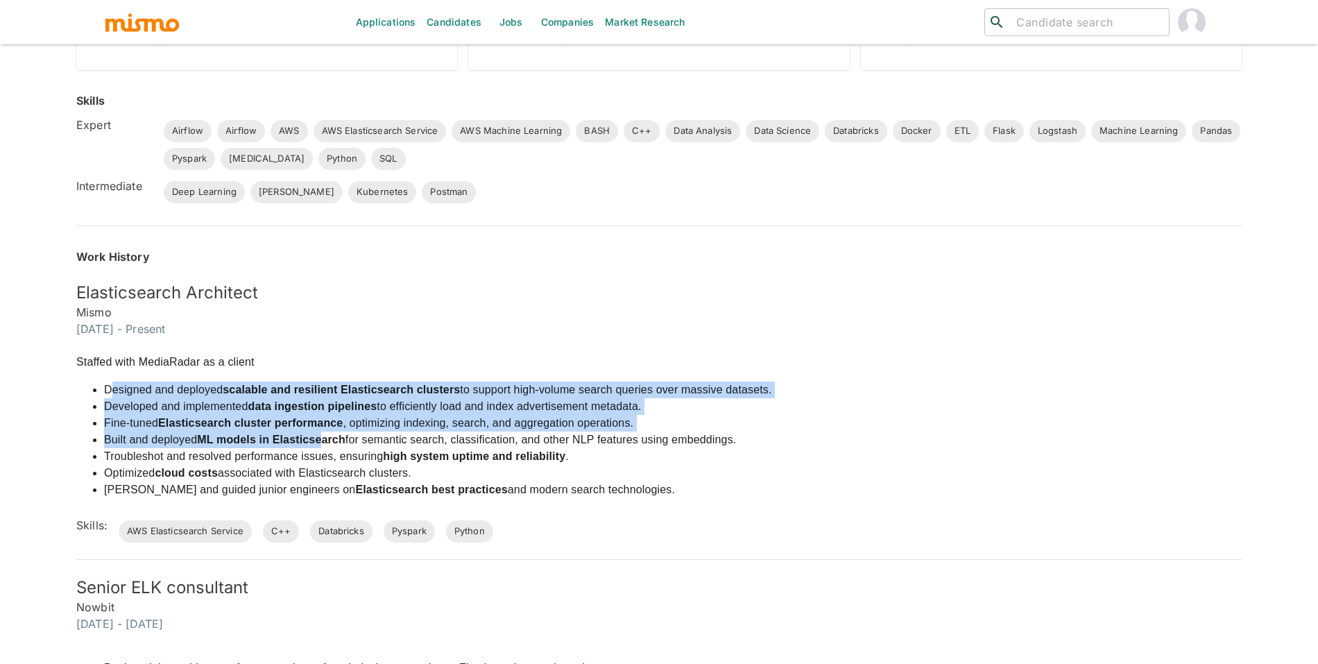
drag, startPoint x: 110, startPoint y: 386, endPoint x: 322, endPoint y: 443, distance: 219.1
click at [322, 443] on ul "Designed and deployed scalable and resilient Elasticsearch clusters to support …" at bounding box center [424, 440] width 696 height 117
click at [322, 443] on strong "ML models in Elasticsearch" at bounding box center [271, 440] width 148 height 12
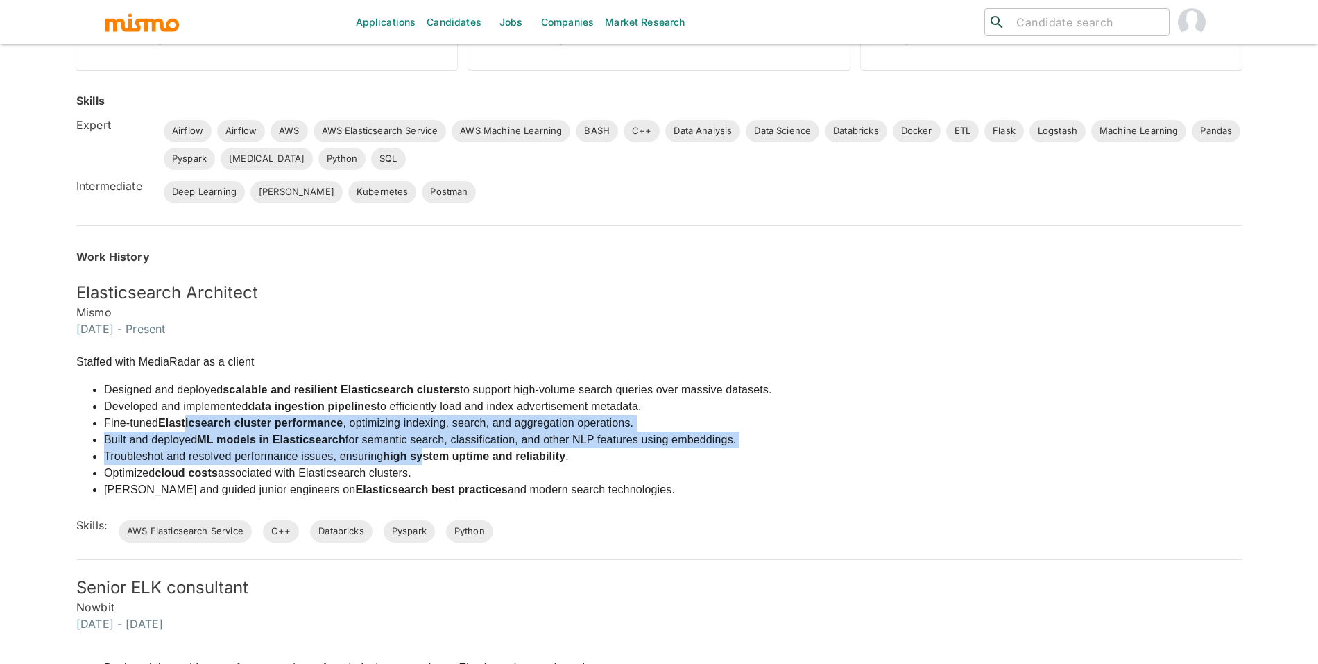
drag, startPoint x: 189, startPoint y: 429, endPoint x: 424, endPoint y: 456, distance: 236.1
click at [424, 456] on ul "Designed and deployed scalable and resilient Elasticsearch clusters to support …" at bounding box center [424, 440] width 696 height 117
click at [424, 456] on strong "high system uptime and reliability" at bounding box center [474, 456] width 182 height 12
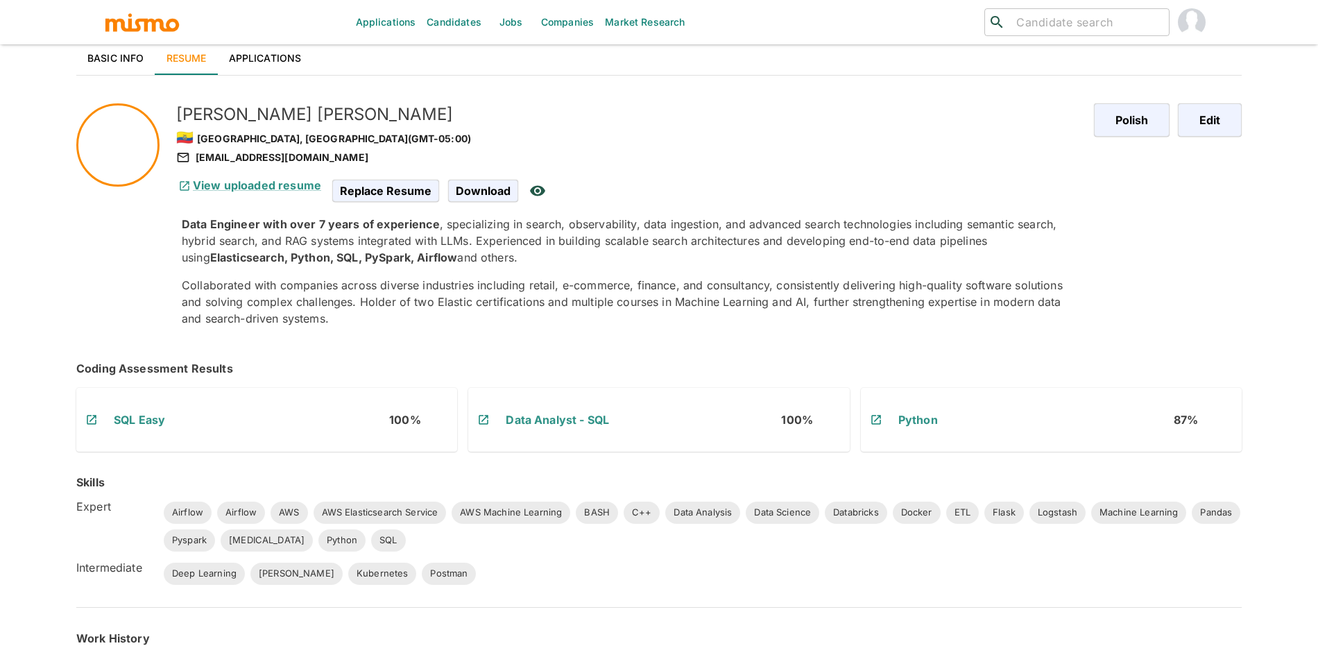
scroll to position [44, 0]
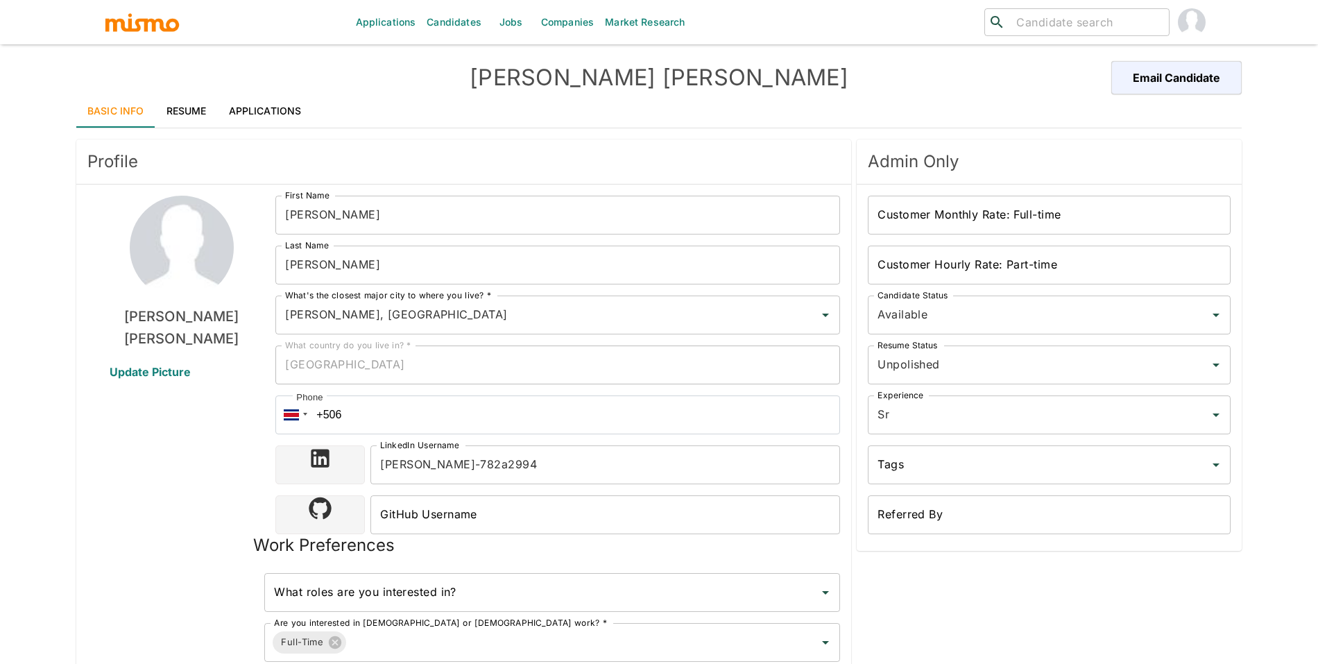
click at [186, 117] on link "Resume" at bounding box center [186, 110] width 62 height 33
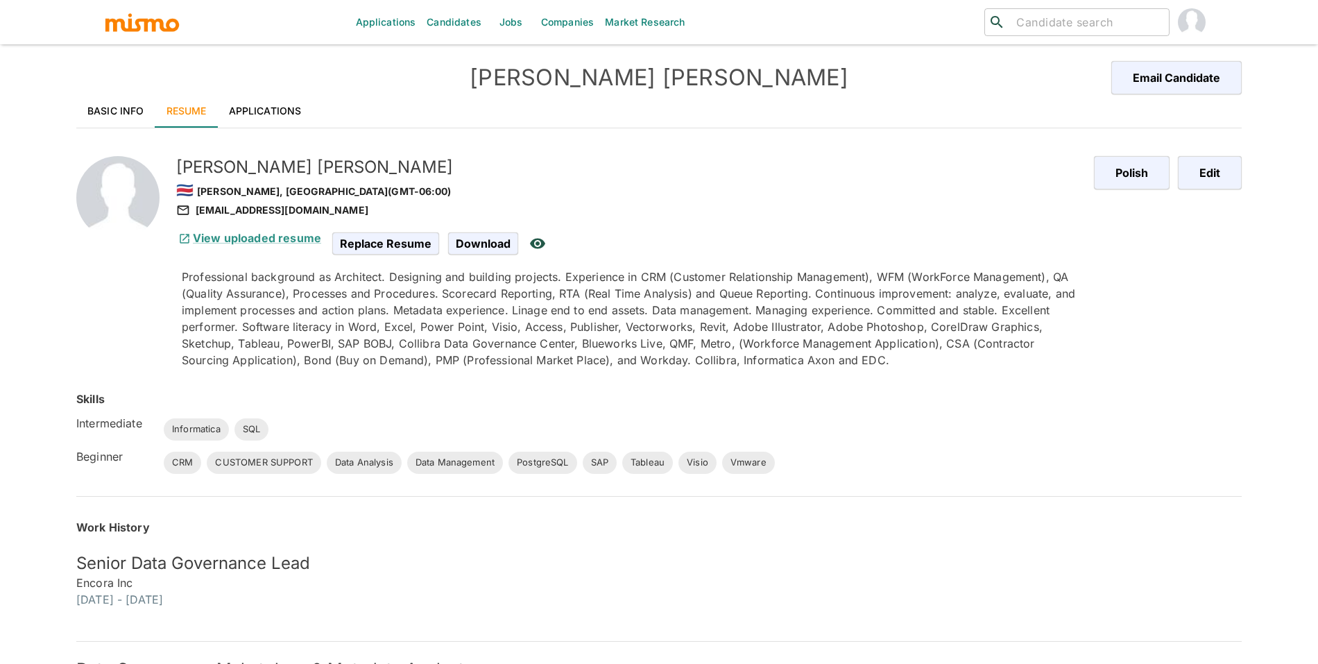
click at [1040, 24] on input "search" at bounding box center [1087, 21] width 153 height 19
click at [1041, 22] on input "search" at bounding box center [1087, 21] width 153 height 19
type input "arias"
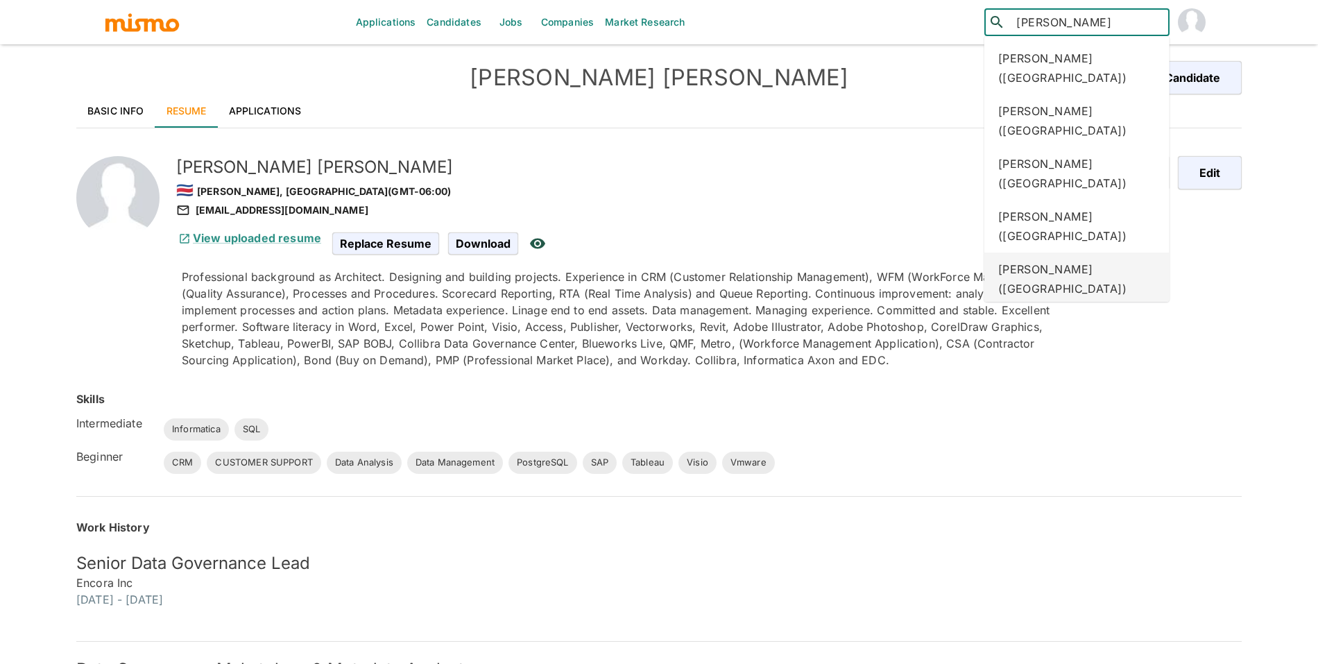
click at [1106, 253] on div "Guillermo Arias (Costa Rica)" at bounding box center [1076, 279] width 185 height 53
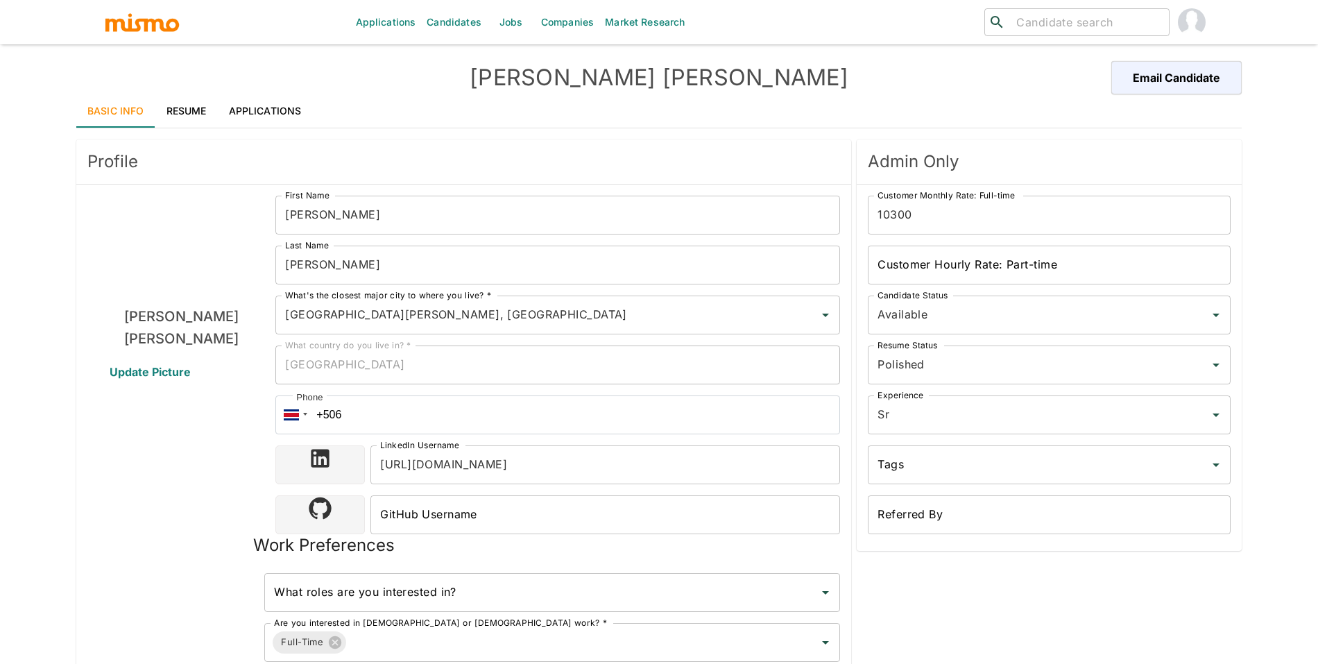
type input "[GEOGRAPHIC_DATA][PERSON_NAME], [GEOGRAPHIC_DATA]"
type input "USD"
type input "ASAP"
type input "Available"
type input "Polished"
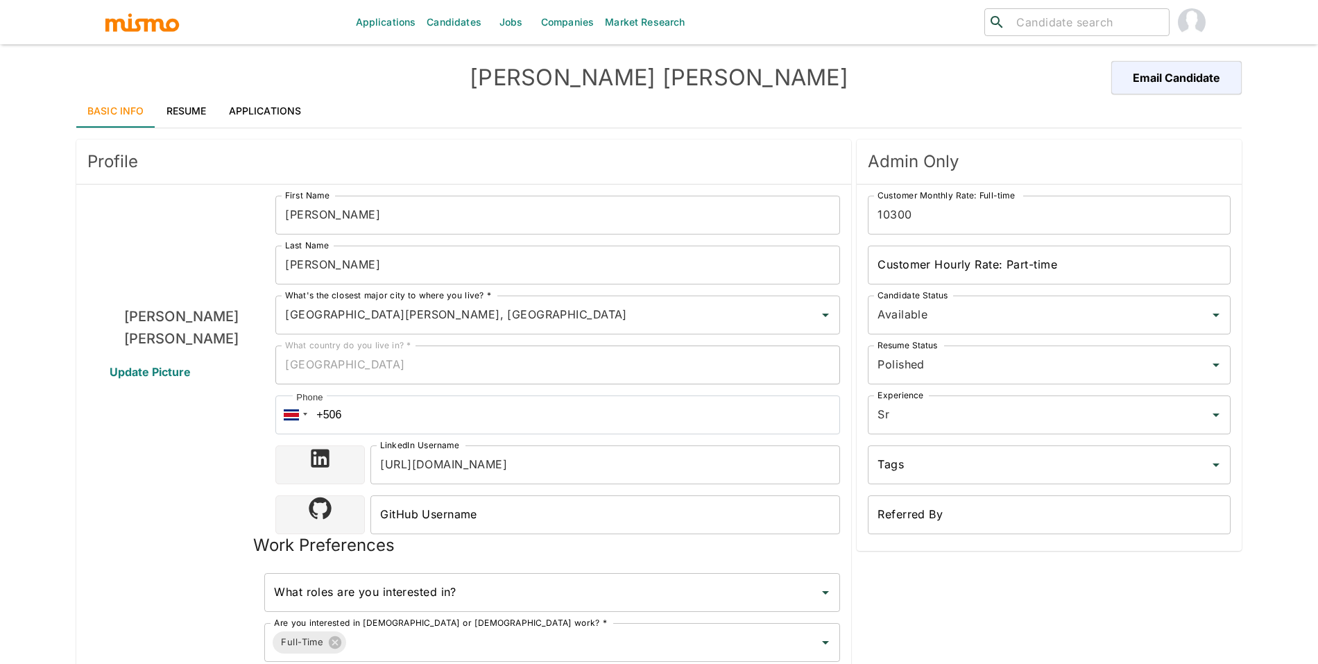
type input "Sr"
click at [173, 115] on link "Resume" at bounding box center [186, 110] width 62 height 33
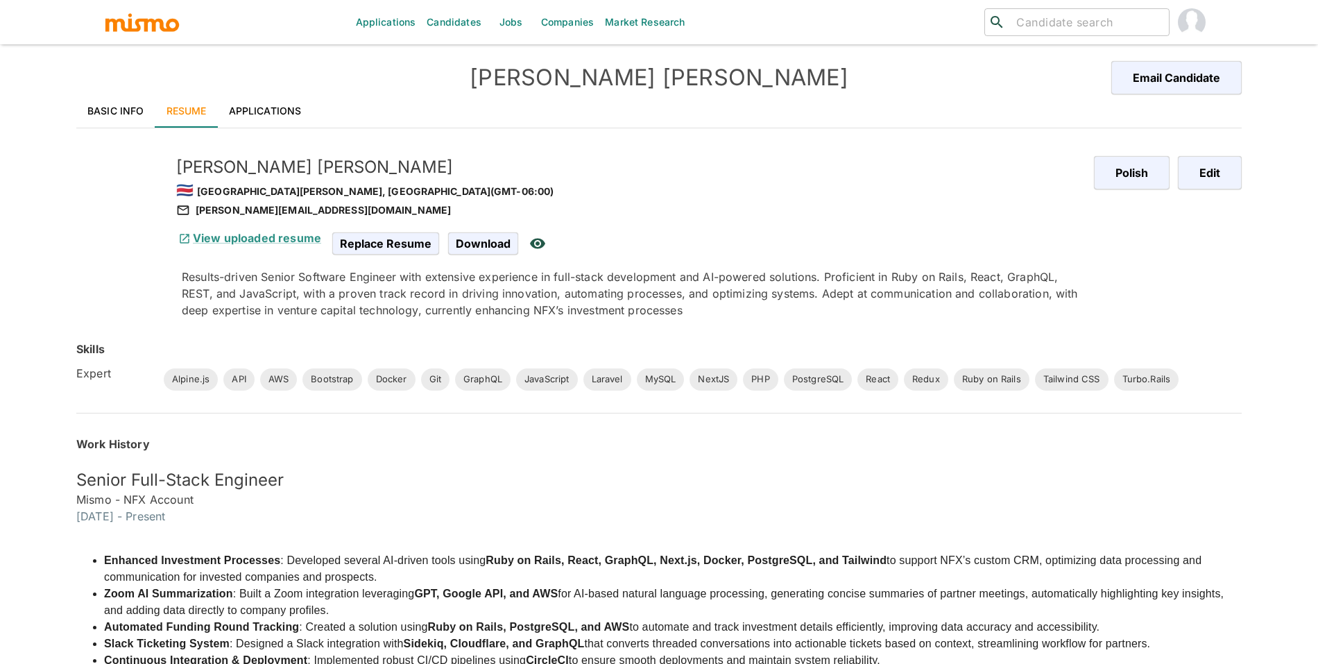
scroll to position [178, 0]
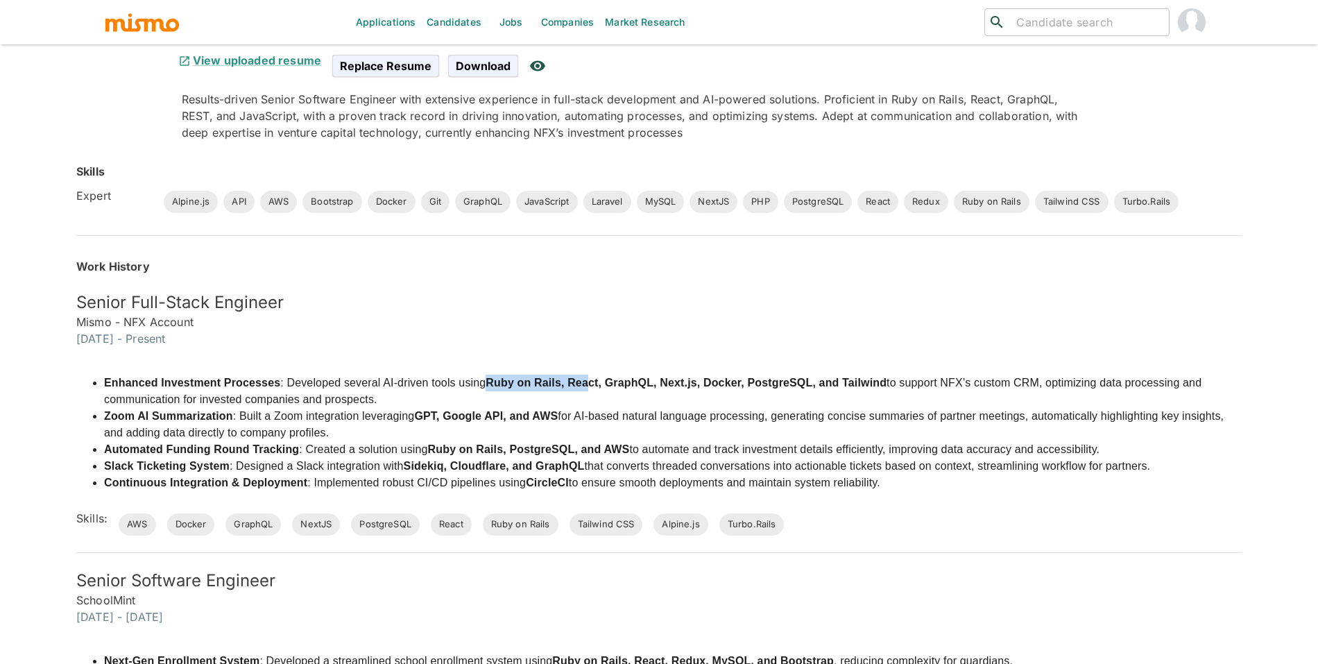
drag, startPoint x: 486, startPoint y: 385, endPoint x: 589, endPoint y: 388, distance: 103.4
click at [589, 388] on li "Enhanced Investment Processes : Developed several AI-driven tools using Ruby on…" at bounding box center [673, 391] width 1138 height 33
click at [607, 388] on strong "Ruby on Rails, React, GraphQL, Next.js, Docker, PostgreSQL, and Tailwind" at bounding box center [686, 383] width 401 height 12
drag, startPoint x: 676, startPoint y: 384, endPoint x: 718, endPoint y: 386, distance: 42.4
click at [718, 386] on strong "Ruby on Rails, React, GraphQL, Next.js, Docker, PostgreSQL, and Tailwind" at bounding box center [686, 383] width 401 height 12
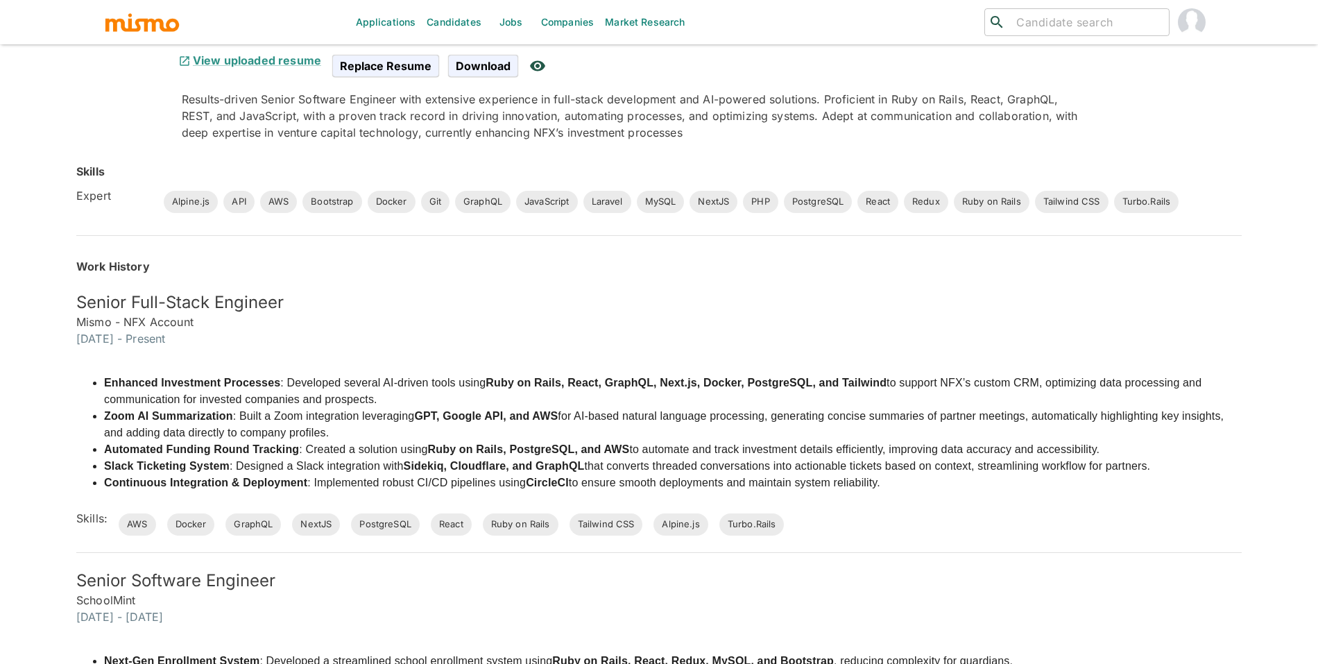
click at [792, 387] on strong "Ruby on Rails, React, GraphQL, Next.js, Docker, PostgreSQL, and Tailwind" at bounding box center [686, 383] width 401 height 12
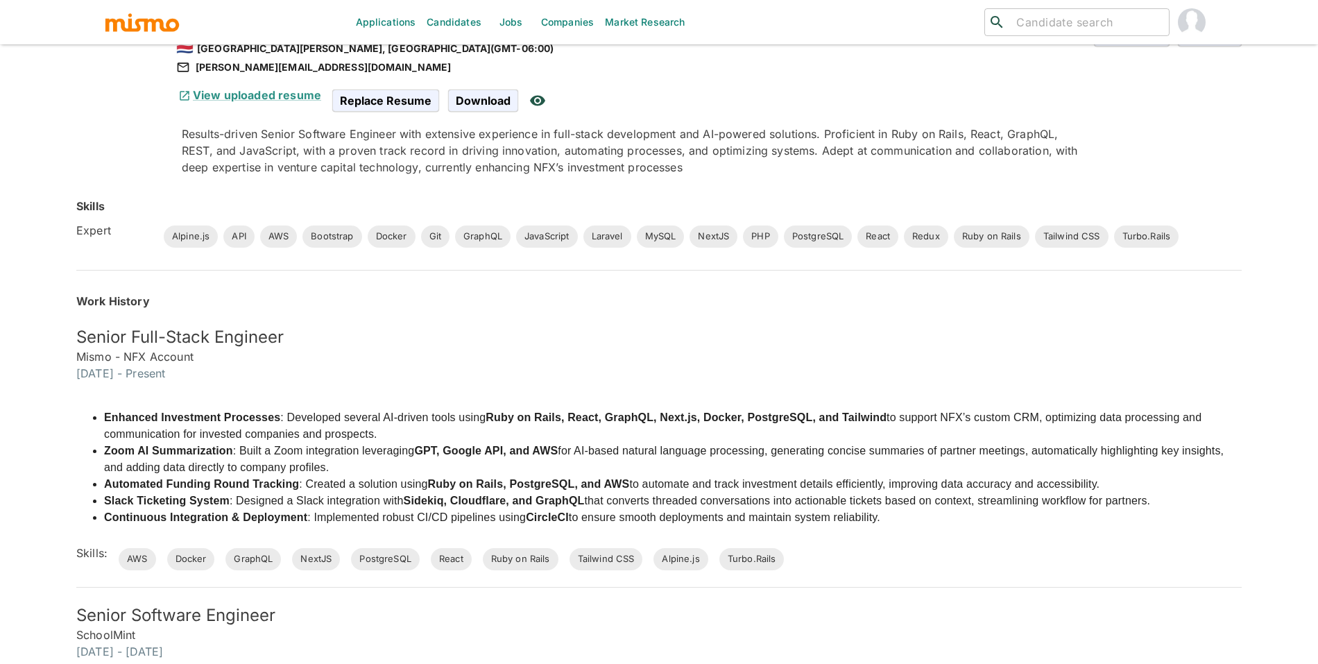
scroll to position [0, 0]
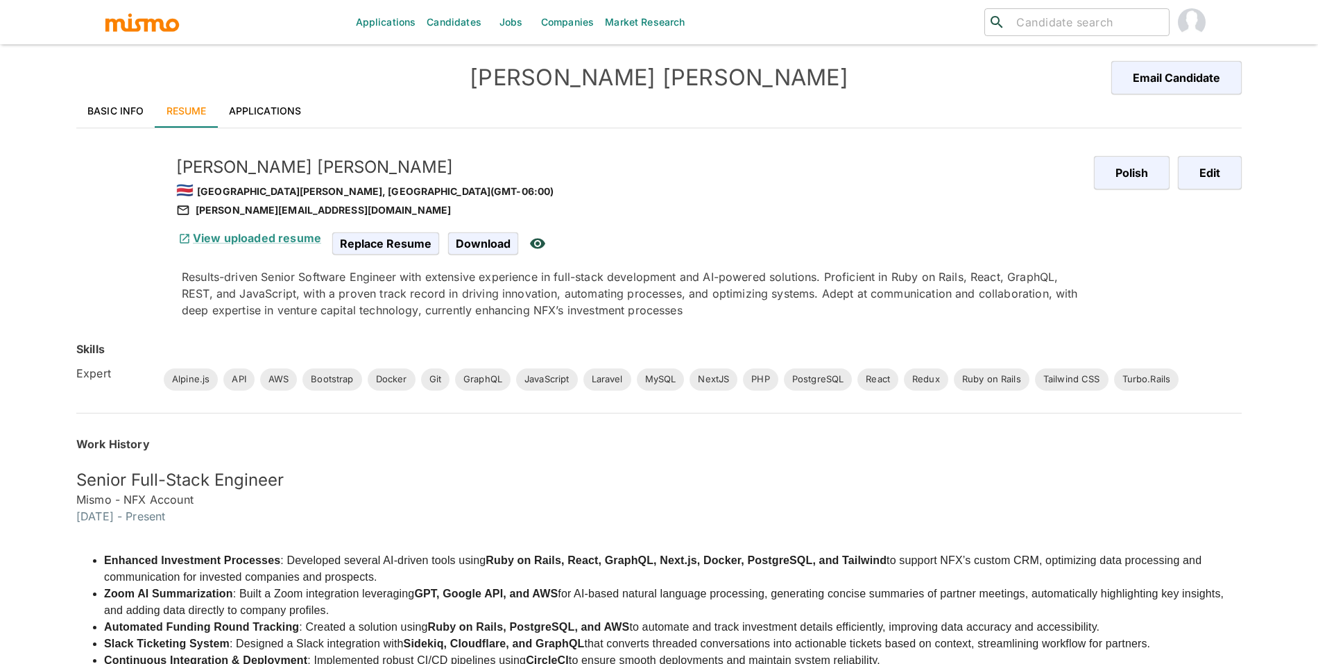
click at [1030, 31] on input "search" at bounding box center [1087, 21] width 153 height 19
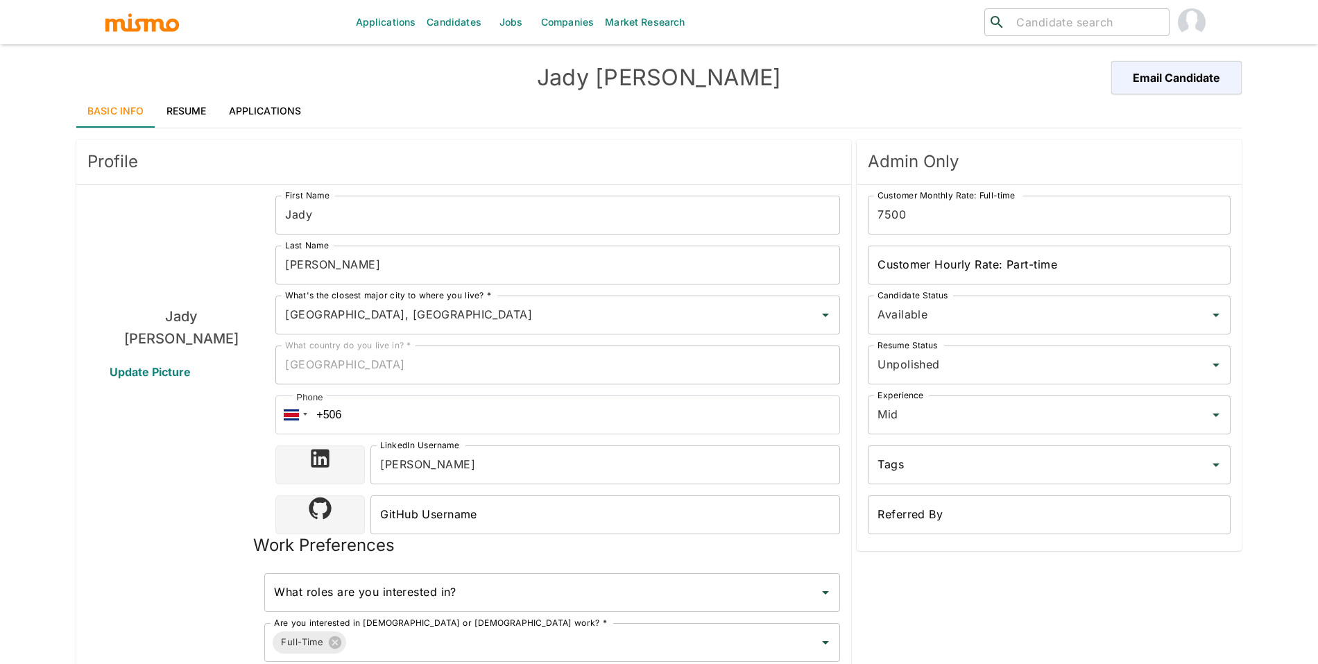
click at [342, 126] on div "Basic Info Resume Applications" at bounding box center [658, 110] width 1165 height 33
click at [291, 123] on link "Applications" at bounding box center [265, 110] width 95 height 33
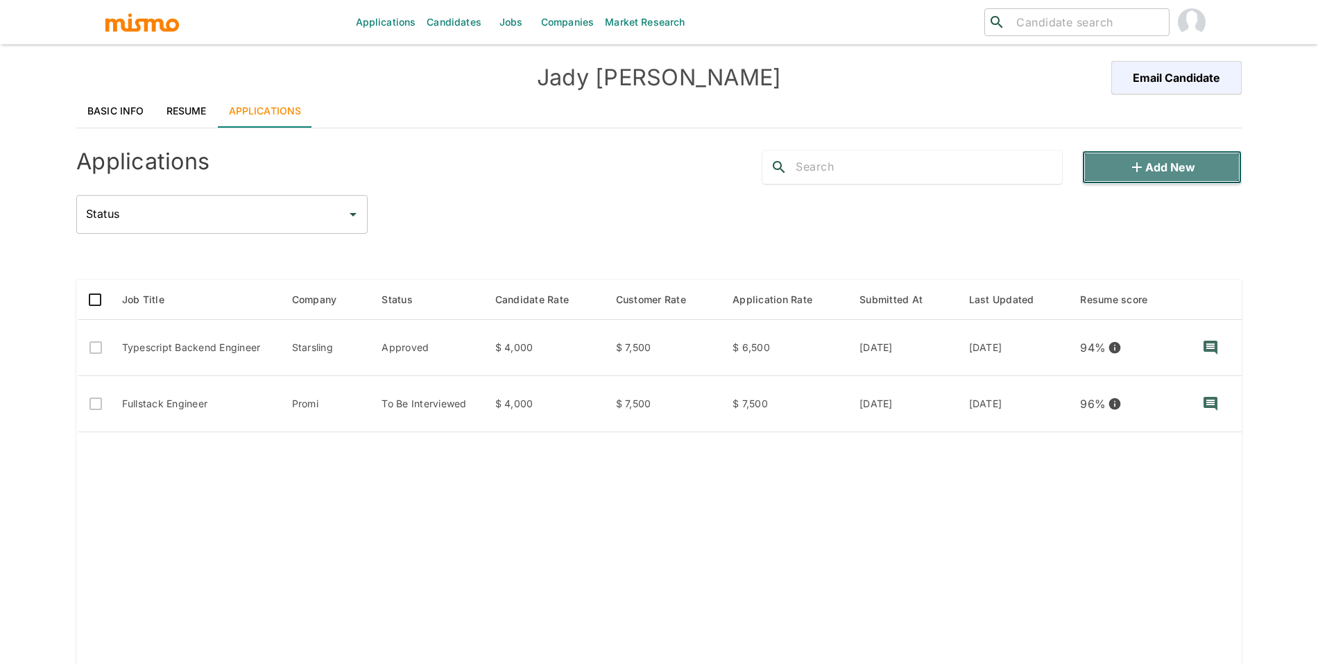
click at [1174, 170] on button "Add new" at bounding box center [1162, 167] width 160 height 33
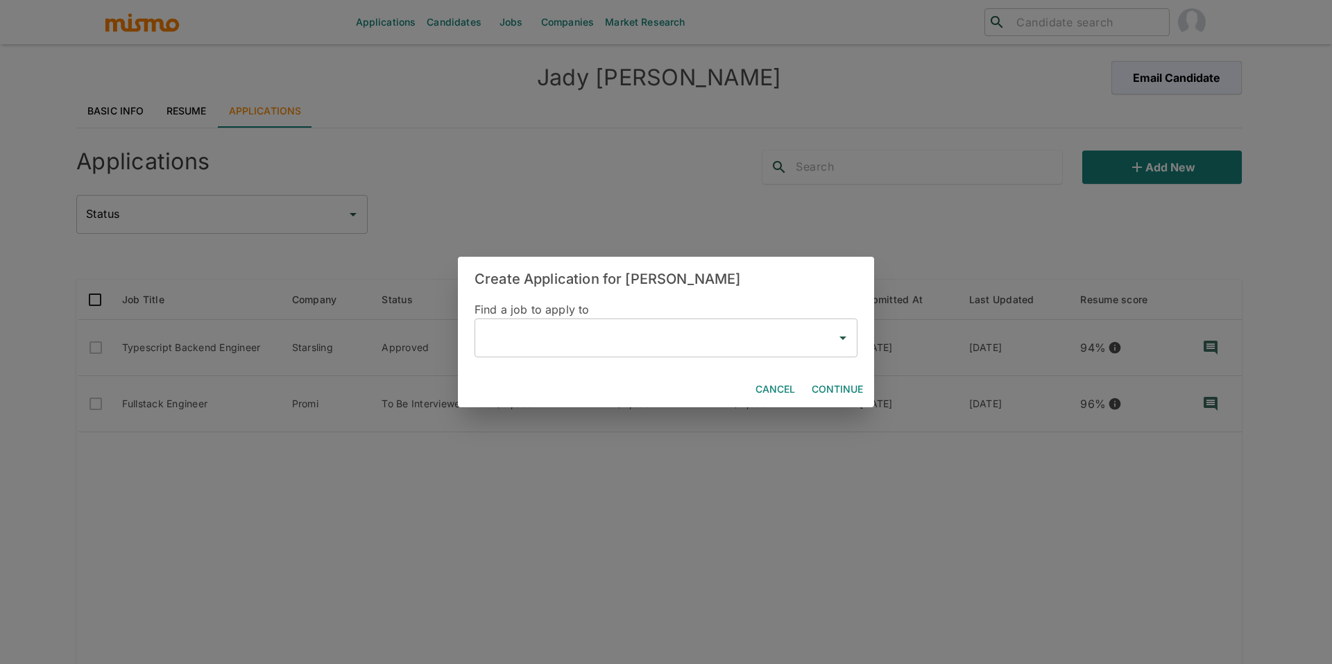
click at [982, 588] on div "Create Application for [PERSON_NAME] Find a job to apply to ​ Cancel Continue" at bounding box center [666, 332] width 1332 height 664
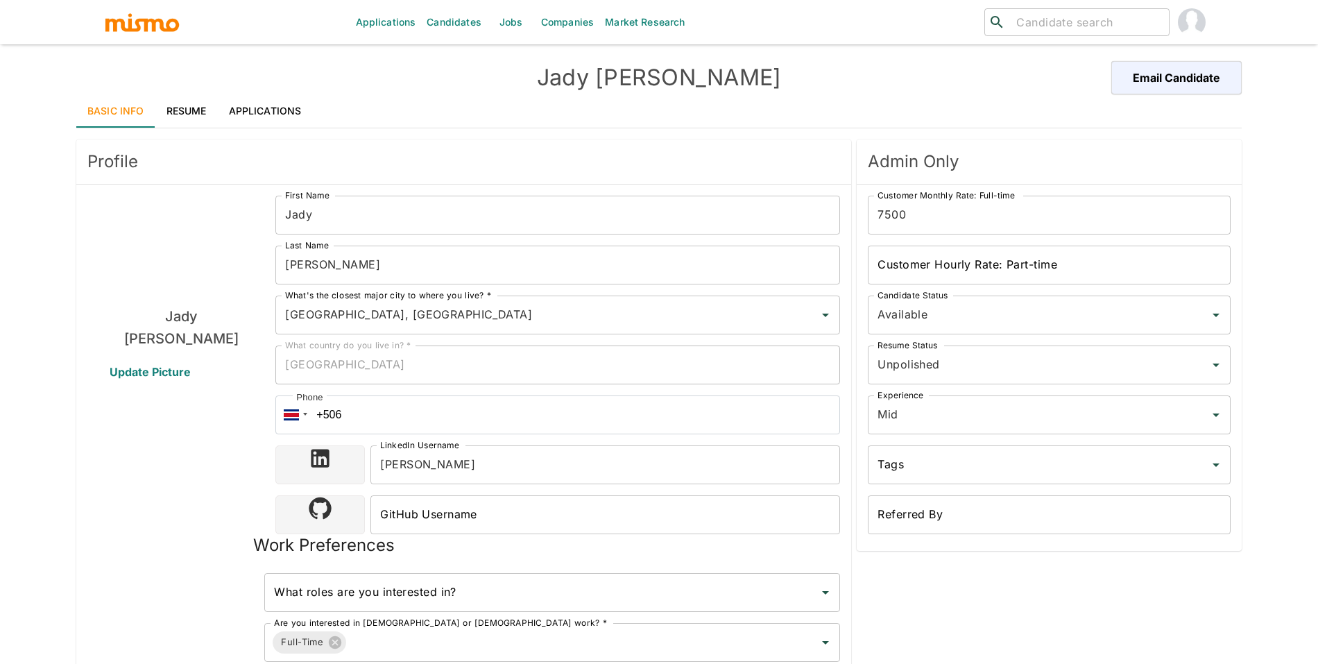
click at [261, 103] on link "Applications" at bounding box center [265, 110] width 95 height 33
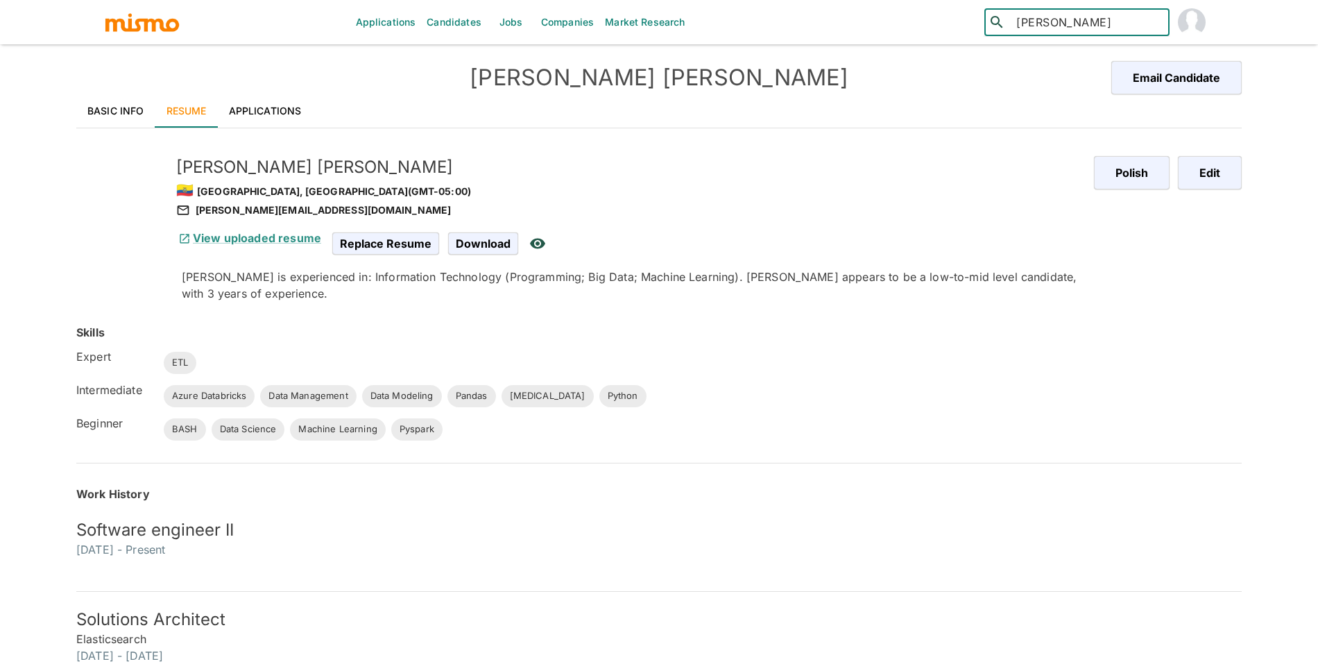
type input "mauricio pe"
click at [1063, 67] on div "Mauricio Peraza Castro (Costa Rica)" at bounding box center [1076, 68] width 185 height 53
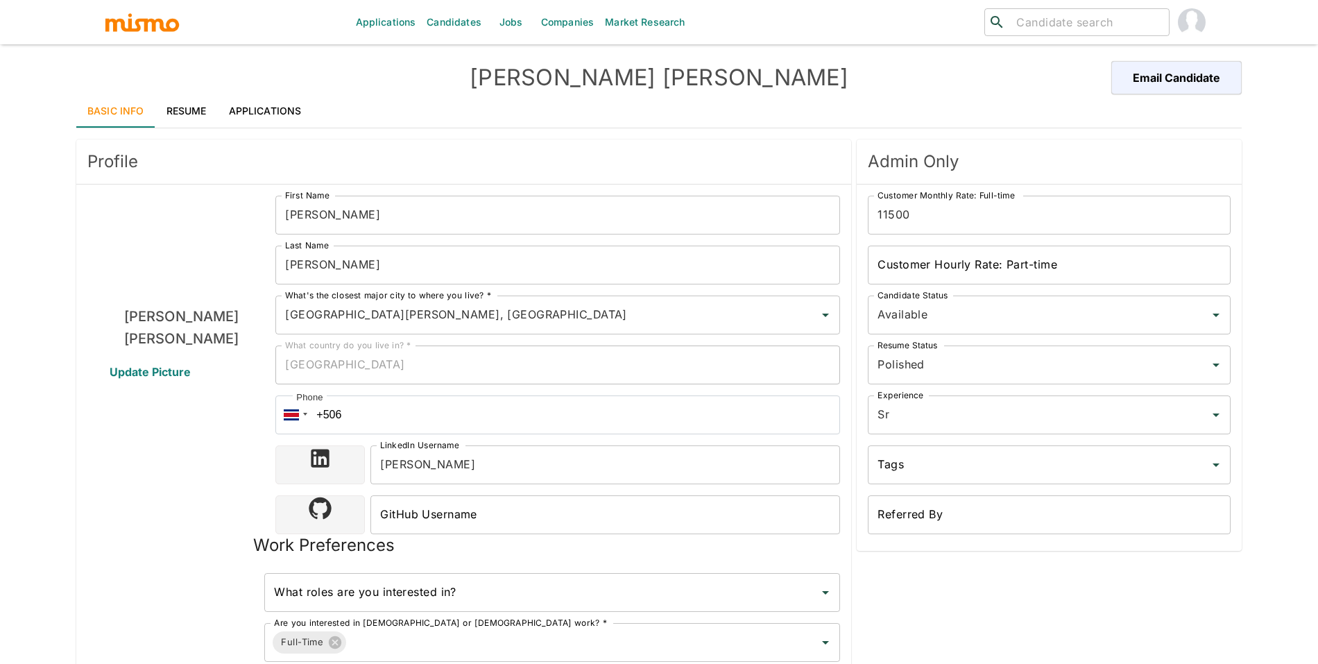
click at [185, 105] on link "Resume" at bounding box center [186, 110] width 62 height 33
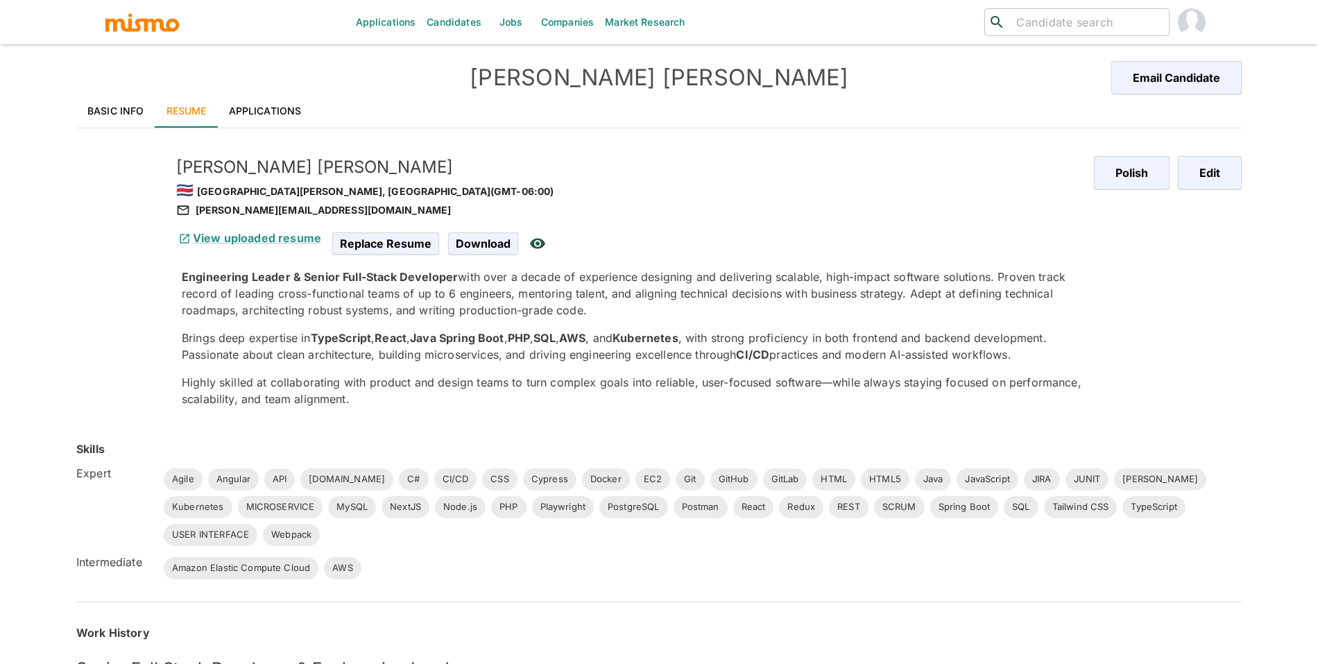
click at [343, 163] on h5 "Mauricio Peraza Castro" at bounding box center [629, 167] width 907 height 22
click at [337, 172] on h5 "Mauricio Peraza Castro" at bounding box center [629, 167] width 907 height 22
copy h5 "Mauricio Peraza Castro"
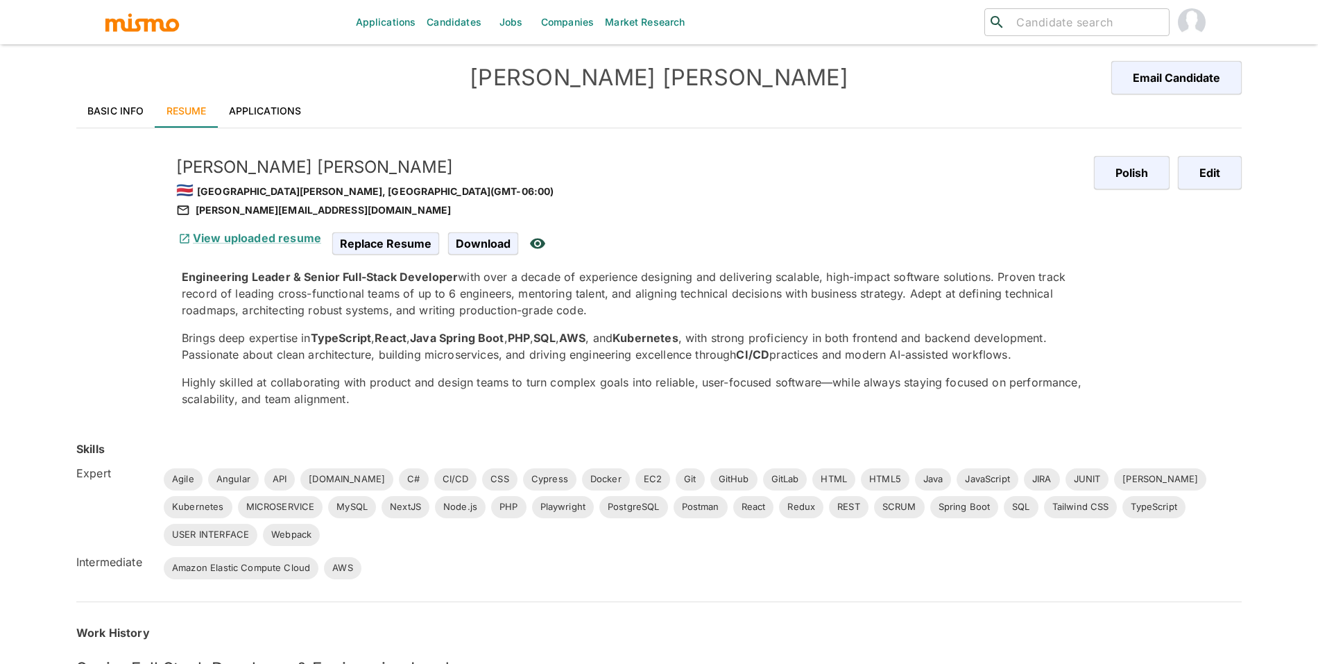
click at [1122, 505] on span "TypeScript" at bounding box center [1153, 507] width 63 height 14
click at [1117, 22] on input "search" at bounding box center [1087, 21] width 153 height 19
type input "alexander da"
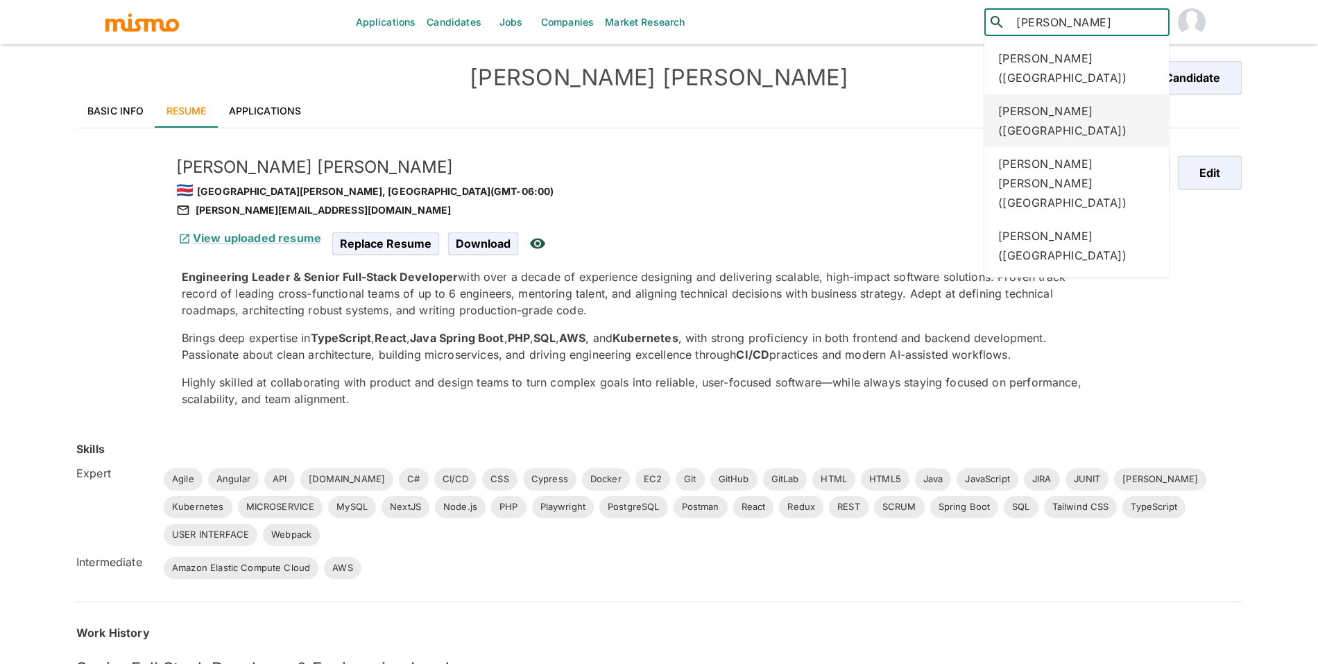
click at [1075, 94] on div "Alexander Davila (Ecuador)" at bounding box center [1076, 120] width 185 height 53
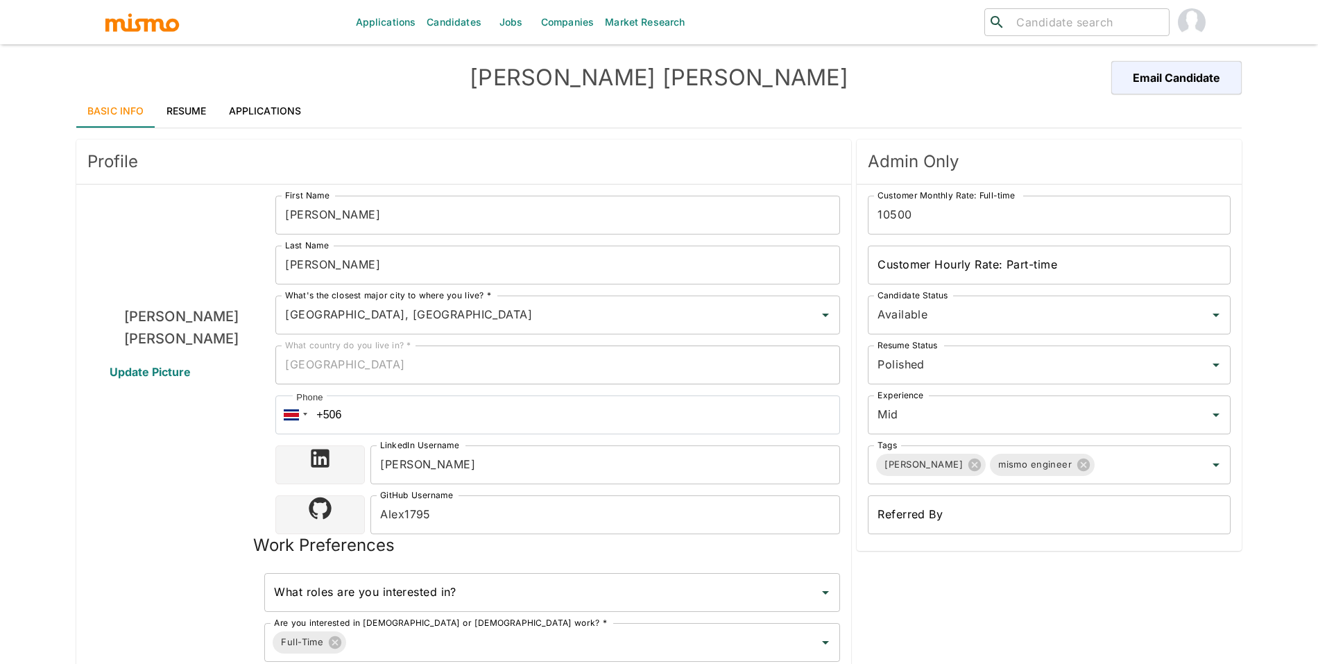
click at [193, 110] on link "Resume" at bounding box center [186, 110] width 62 height 33
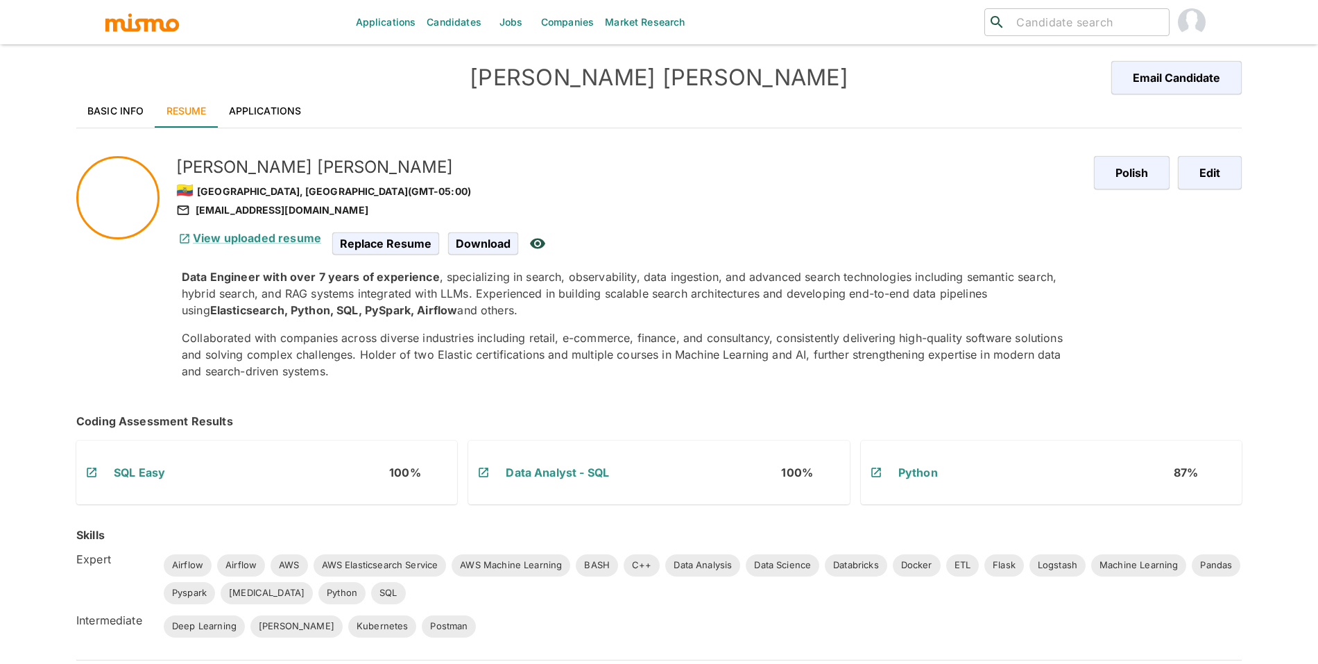
click at [1028, 18] on input "search" at bounding box center [1087, 21] width 153 height 19
type input "davila"
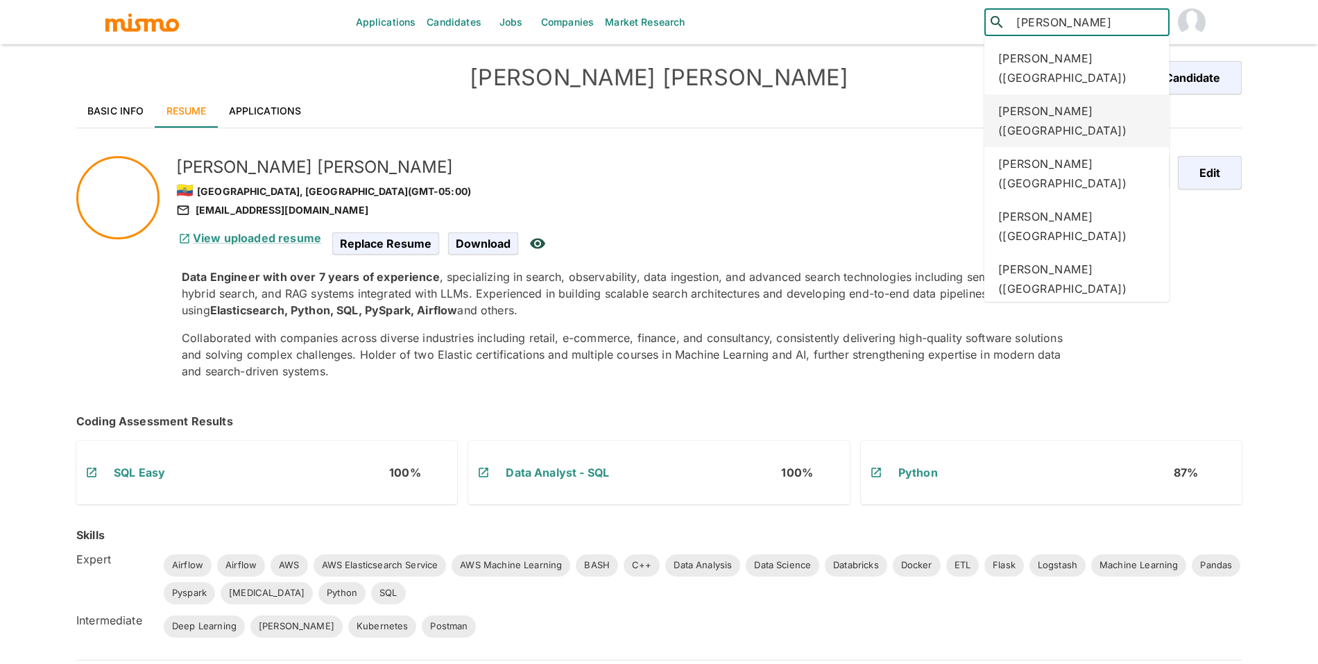
click at [1025, 105] on div "Alexander Davila (Ecuador)" at bounding box center [1076, 120] width 185 height 53
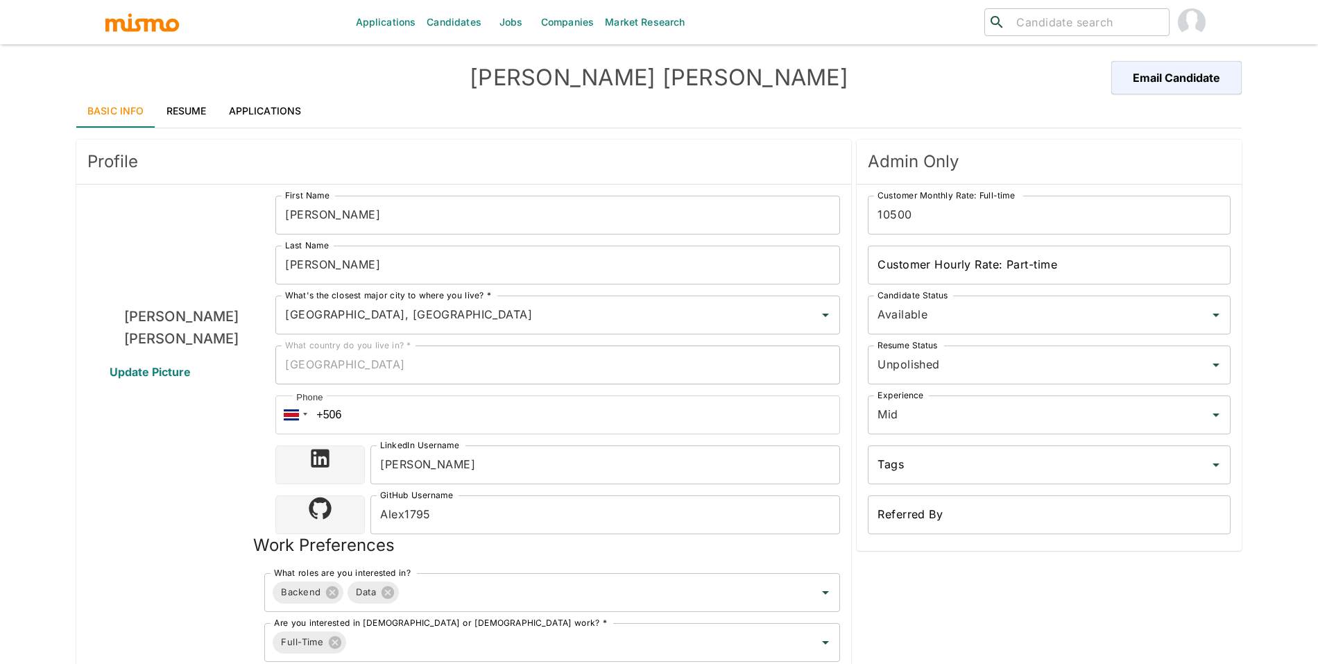
click at [182, 104] on link "Resume" at bounding box center [186, 110] width 62 height 33
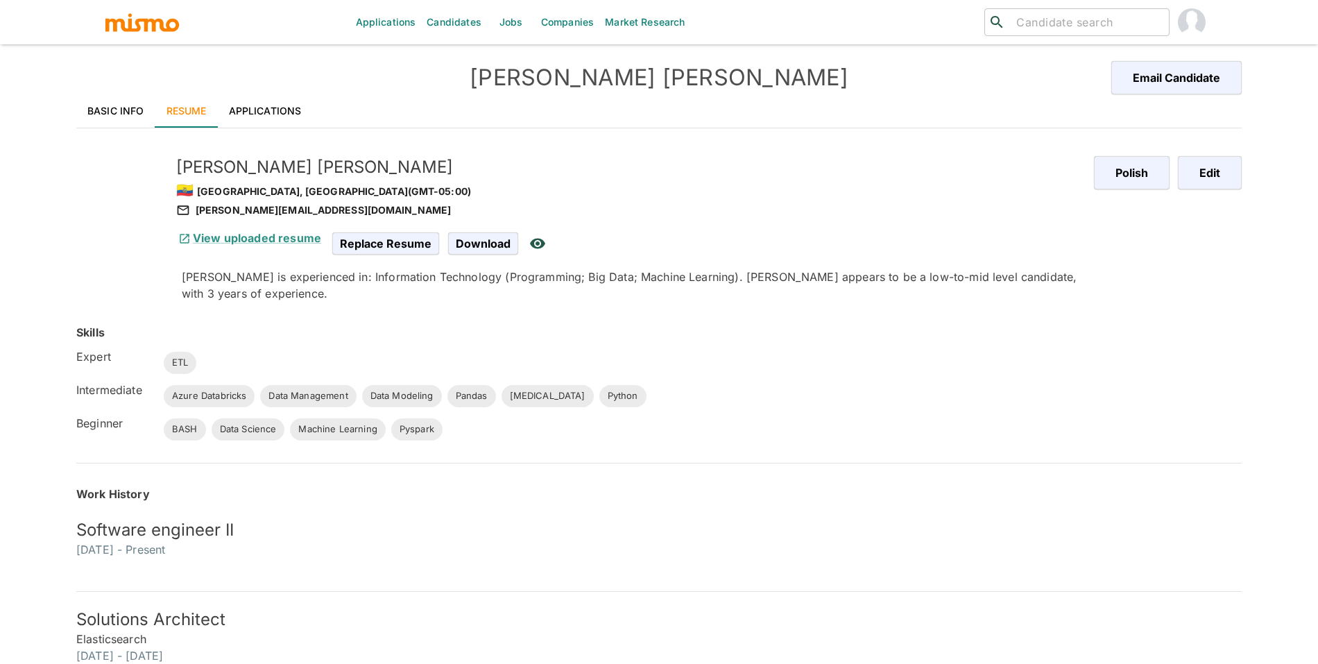
click at [111, 113] on link "Basic Info" at bounding box center [115, 110] width 79 height 33
click at [122, 115] on link "Basic Info" at bounding box center [115, 110] width 79 height 33
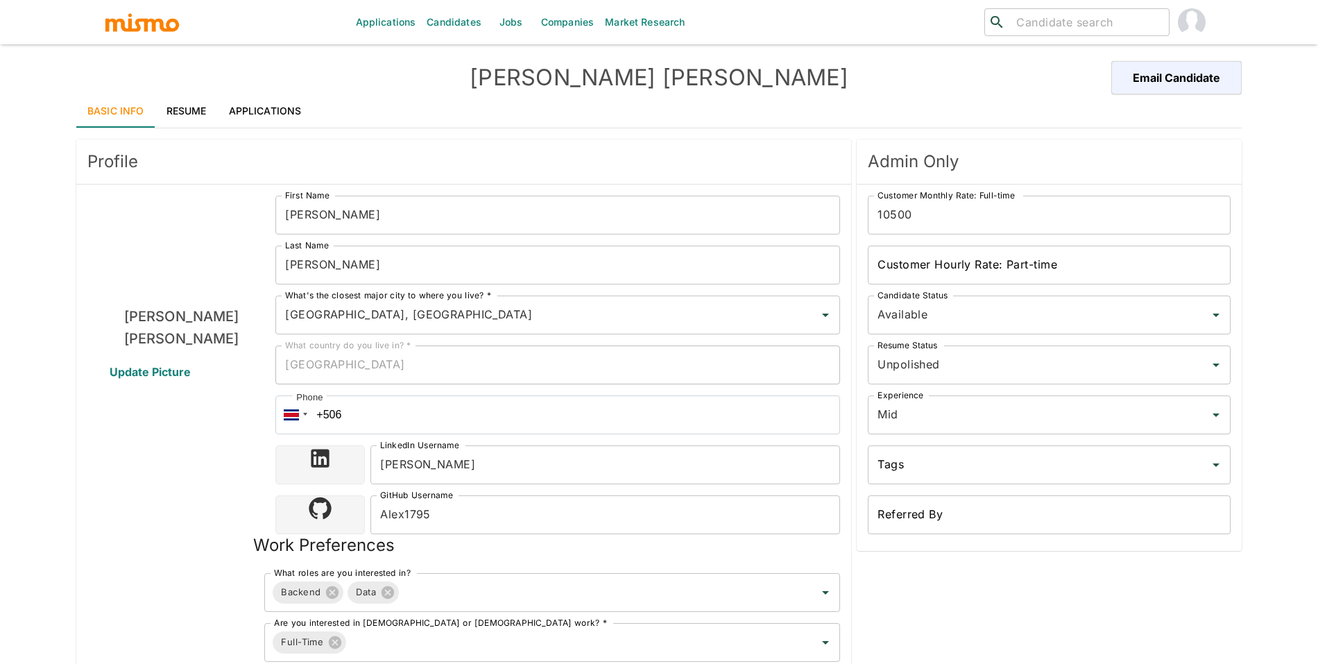
click at [340, 262] on input "[PERSON_NAME]" at bounding box center [557, 265] width 565 height 39
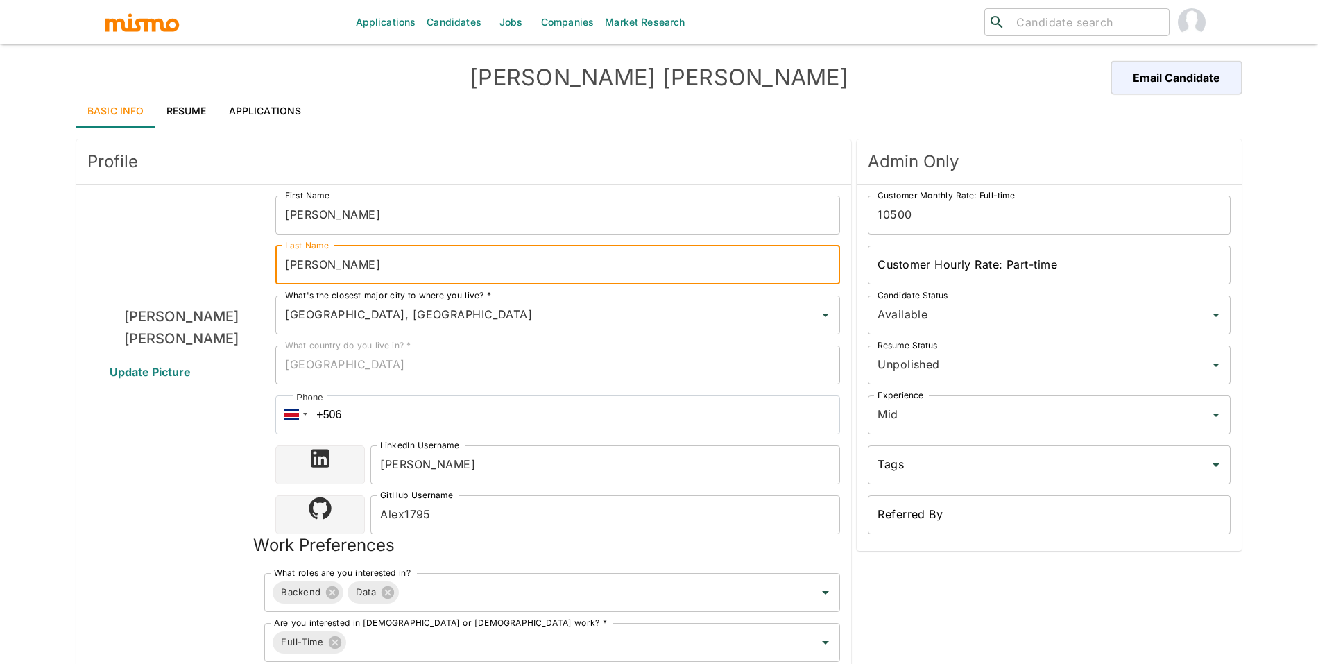
click at [343, 268] on input "[PERSON_NAME]" at bounding box center [557, 265] width 565 height 39
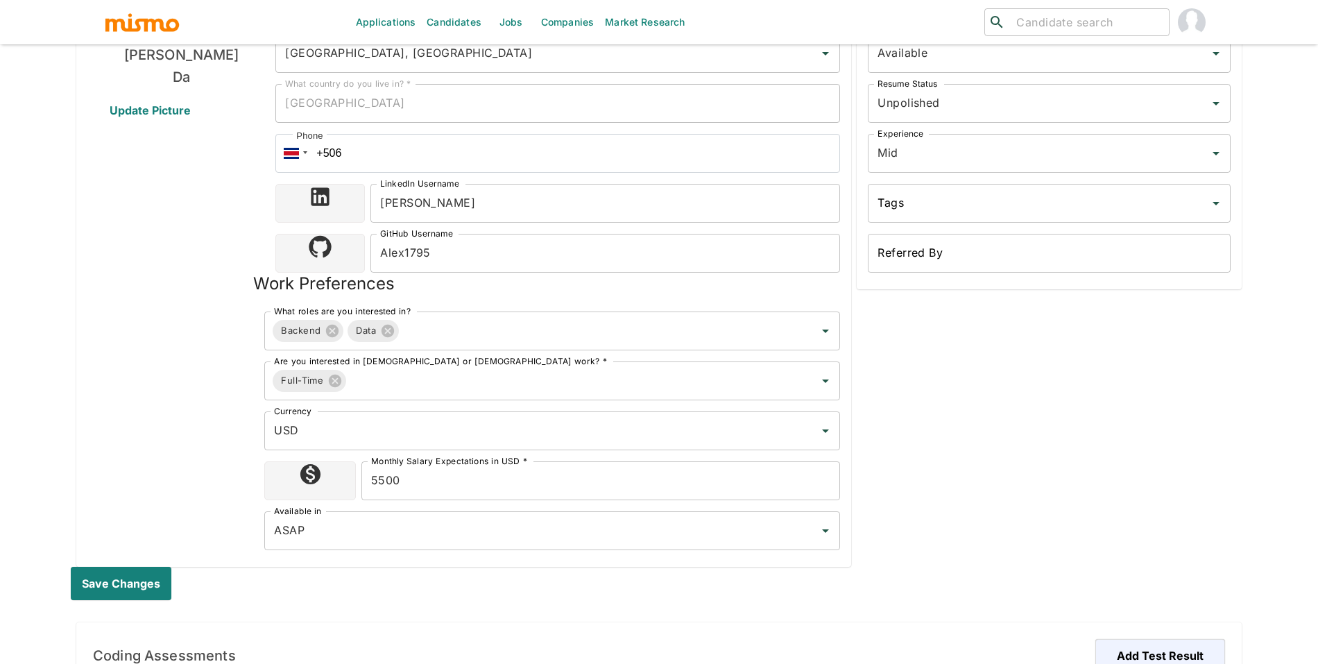
scroll to position [468, 0]
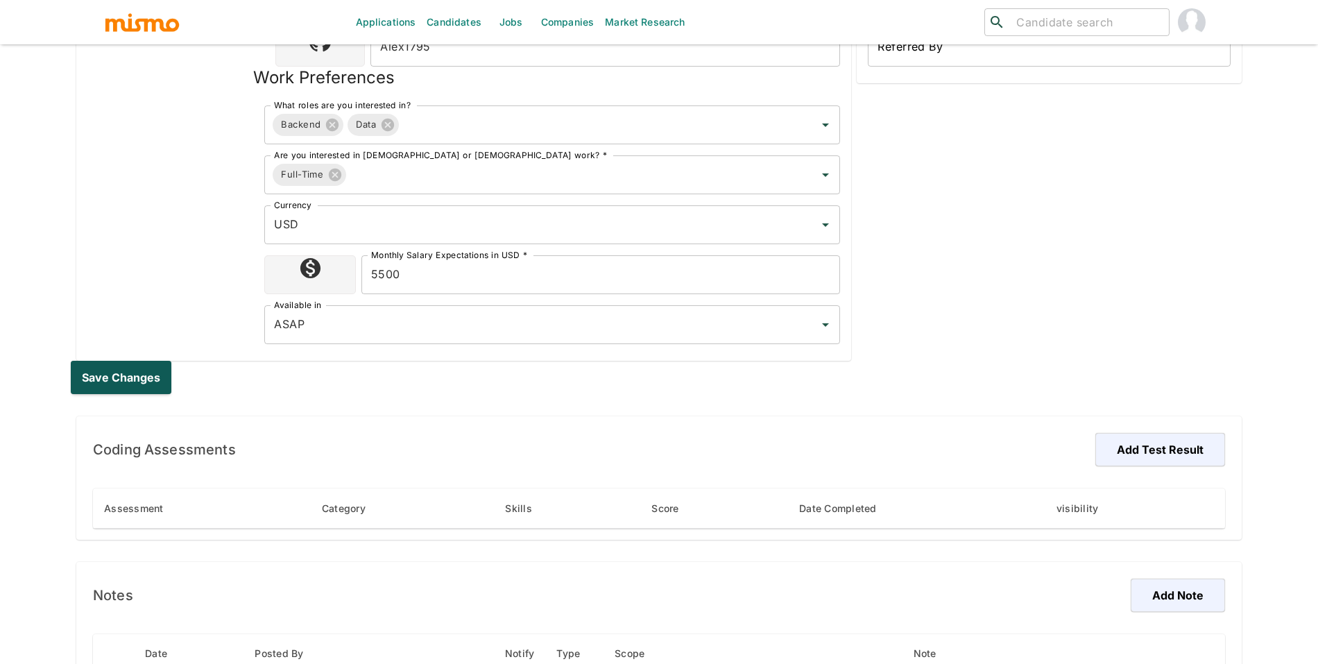
type input "Da"
click at [119, 374] on button "Save changes" at bounding box center [124, 377] width 106 height 33
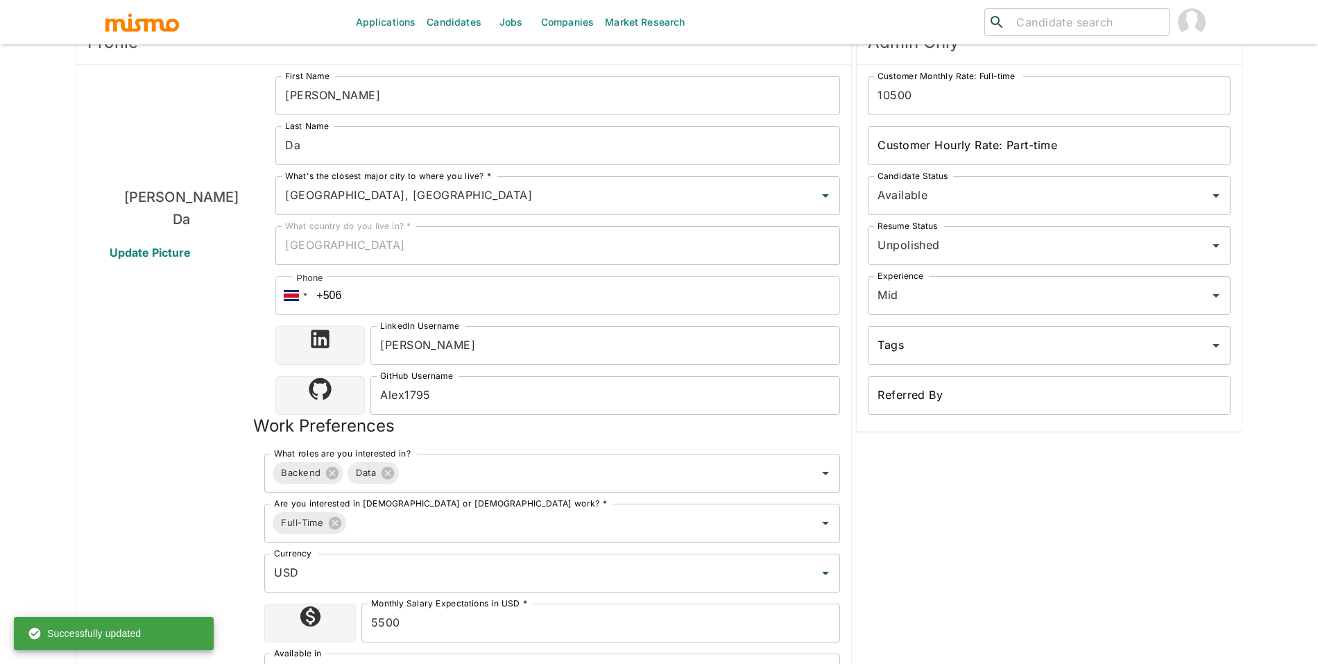
scroll to position [742, 0]
